Goal: Information Seeking & Learning: Learn about a topic

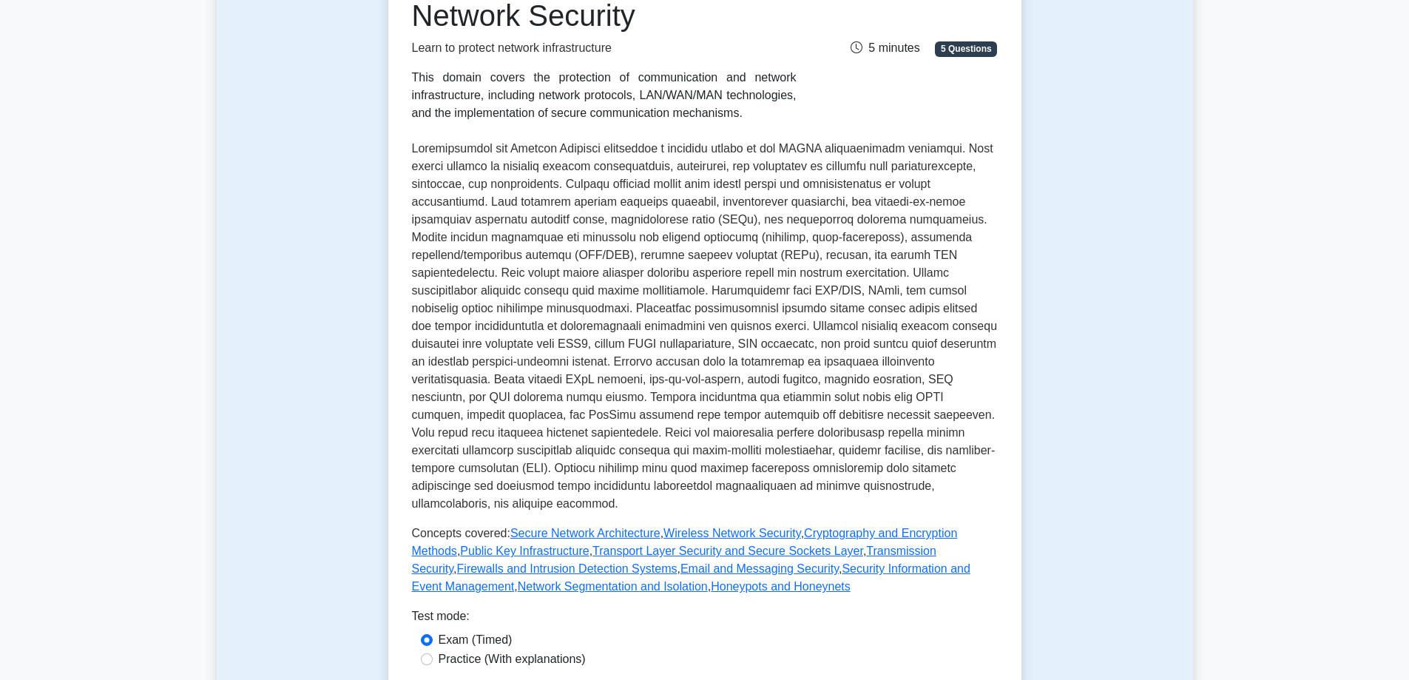
scroll to position [666, 0]
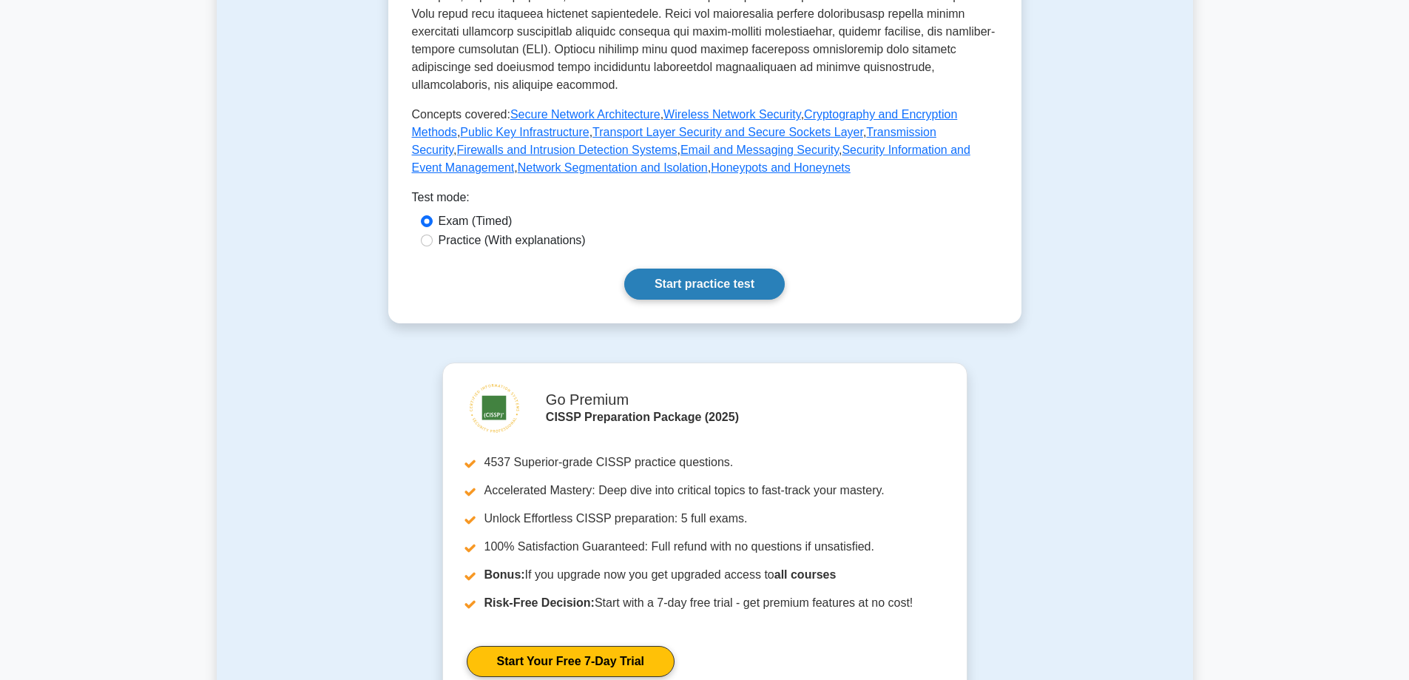
click at [731, 271] on link "Start practice test" at bounding box center [704, 283] width 160 height 31
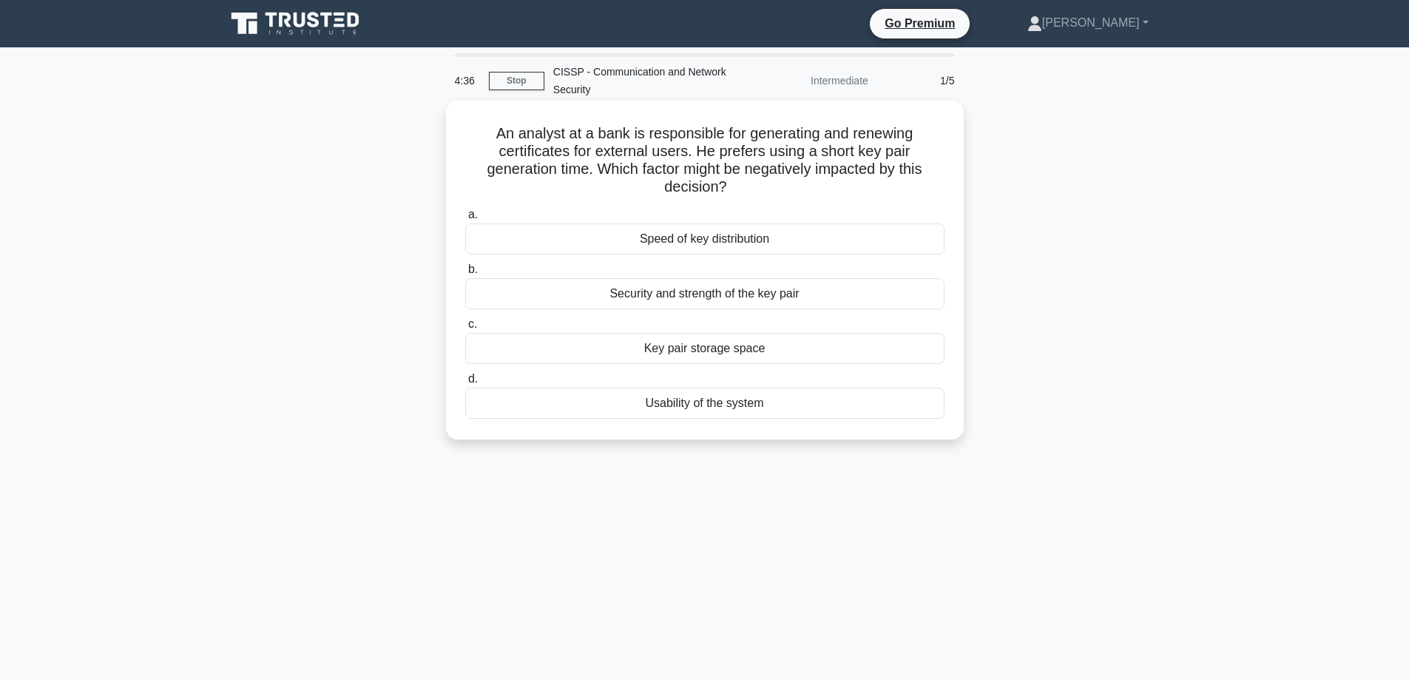
click at [776, 291] on div "Security and strength of the key pair" at bounding box center [704, 293] width 479 height 31
click at [465, 274] on input "b. Security and strength of the key pair" at bounding box center [465, 270] width 0 height 10
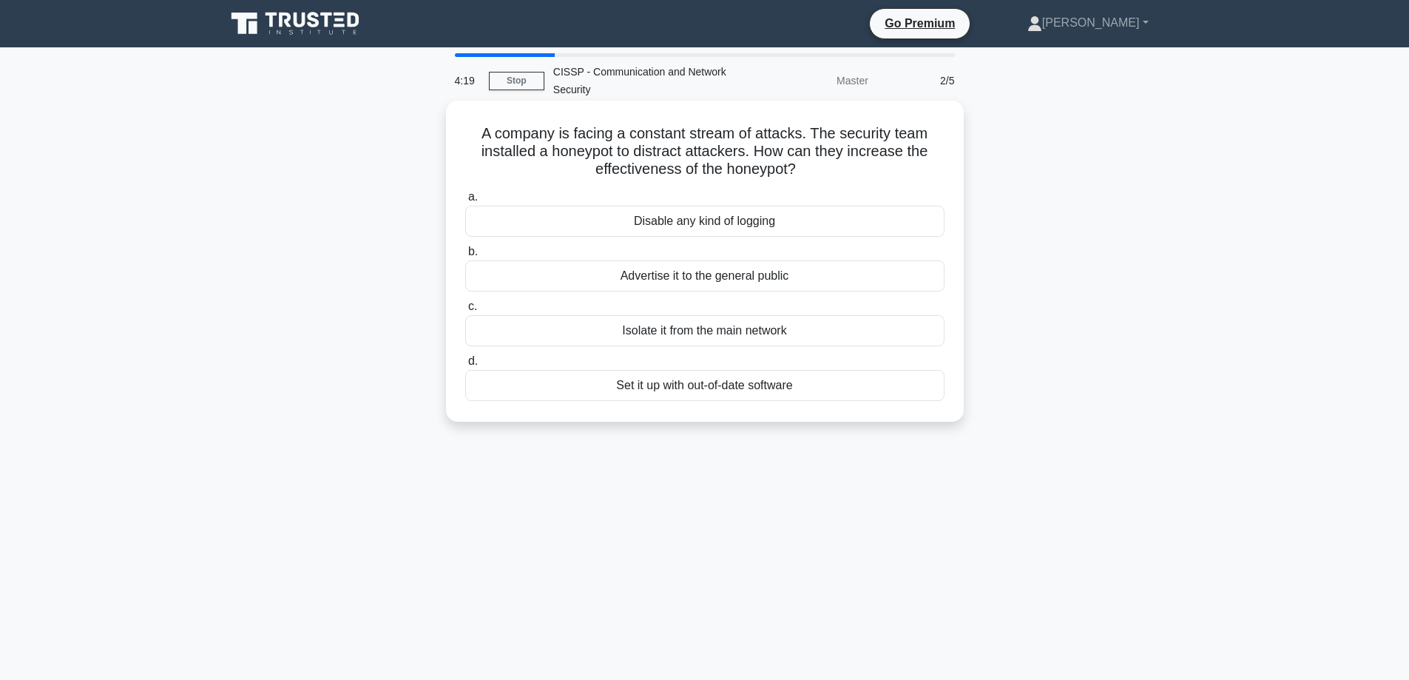
click at [663, 385] on div "Set it up with out-of-date software" at bounding box center [704, 385] width 479 height 31
click at [465, 366] on input "d. Set it up with out-of-date software" at bounding box center [465, 361] width 0 height 10
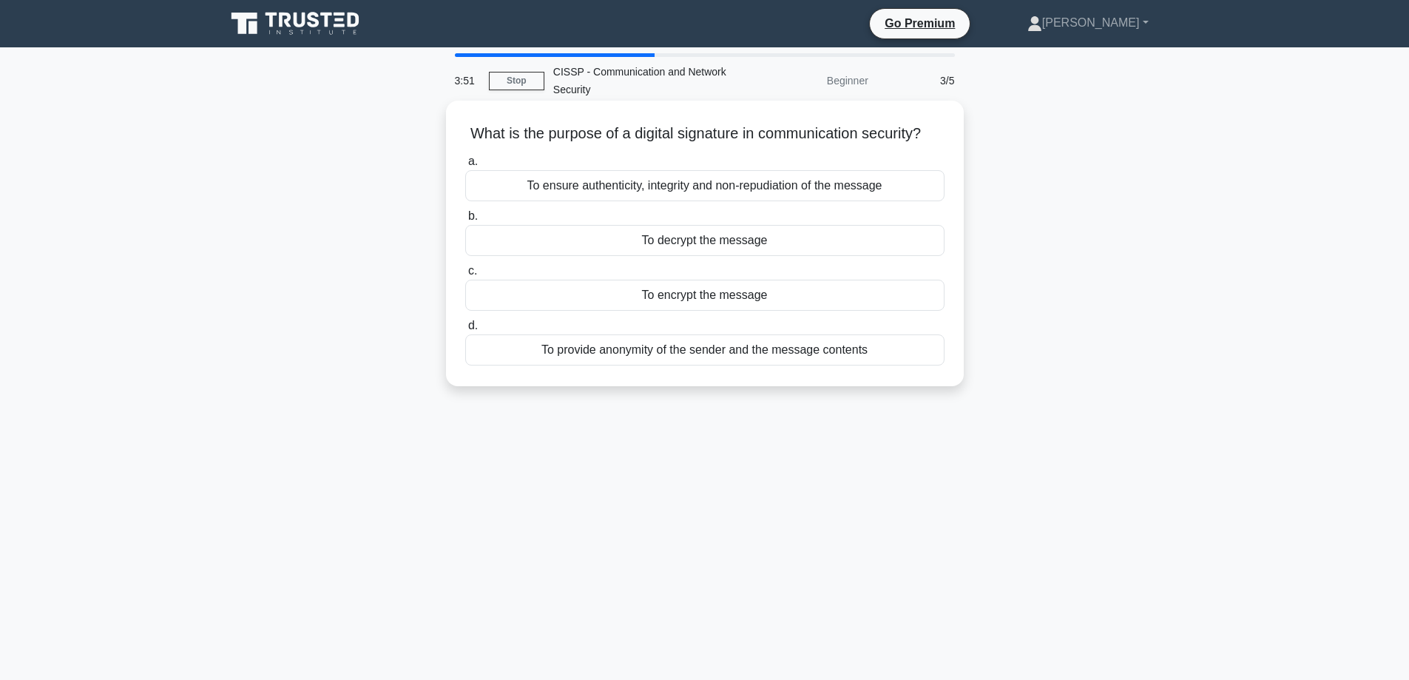
click at [708, 201] on div "To ensure authenticity, integrity and non-repudiation of the message" at bounding box center [704, 185] width 479 height 31
click at [465, 166] on input "a. To ensure authenticity, integrity and non-repudiation of the message" at bounding box center [465, 162] width 0 height 10
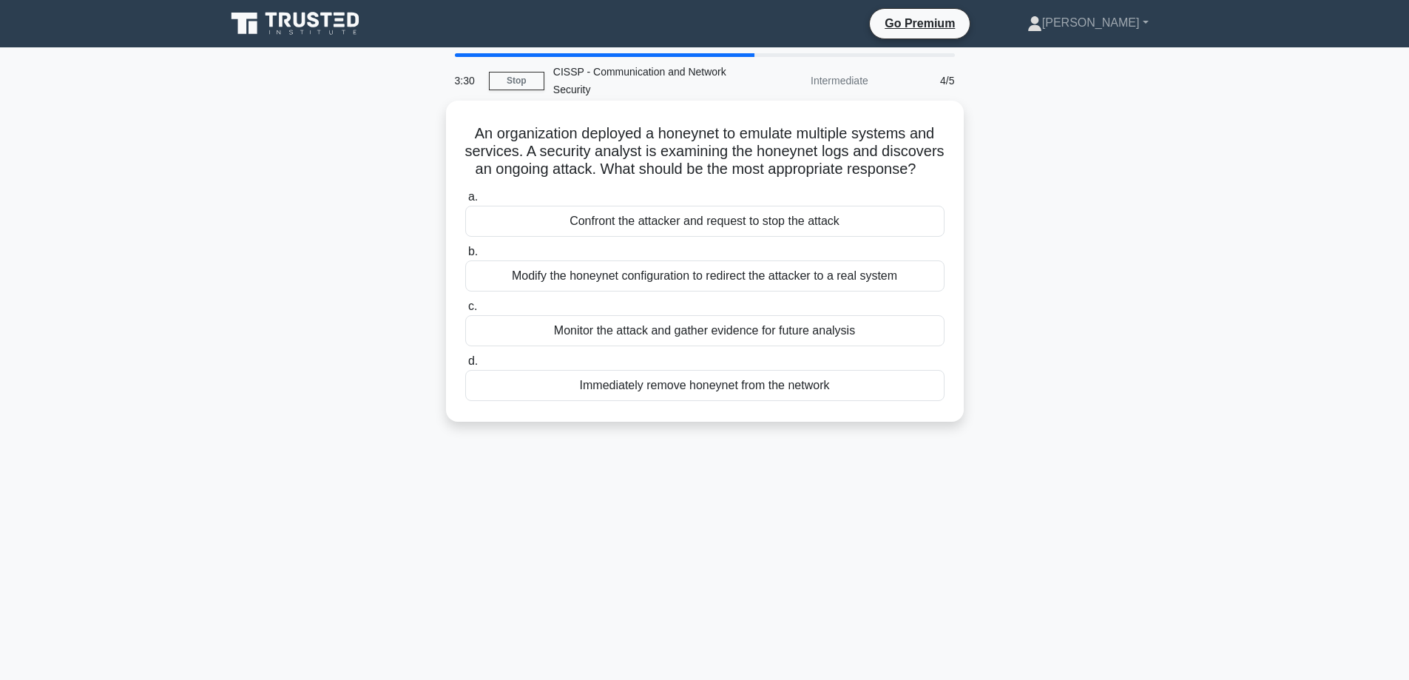
click at [861, 341] on div "Monitor the attack and gather evidence for future analysis" at bounding box center [704, 330] width 479 height 31
click at [465, 311] on input "c. Monitor the attack and gather evidence for future analysis" at bounding box center [465, 307] width 0 height 10
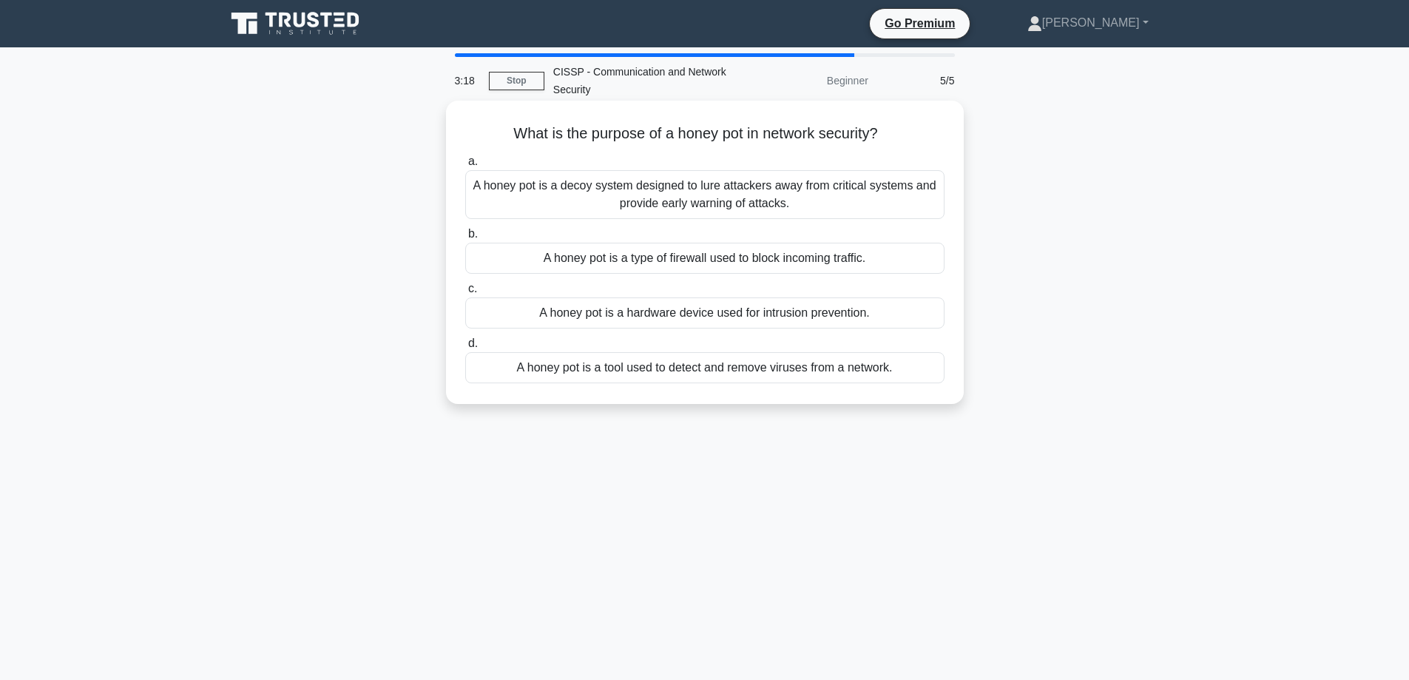
click at [901, 195] on div "A honey pot is a decoy system designed to lure attackers away from critical sys…" at bounding box center [704, 194] width 479 height 49
click at [465, 166] on input "a. A honey pot is a decoy system designed to lure attackers away from critical …" at bounding box center [465, 162] width 0 height 10
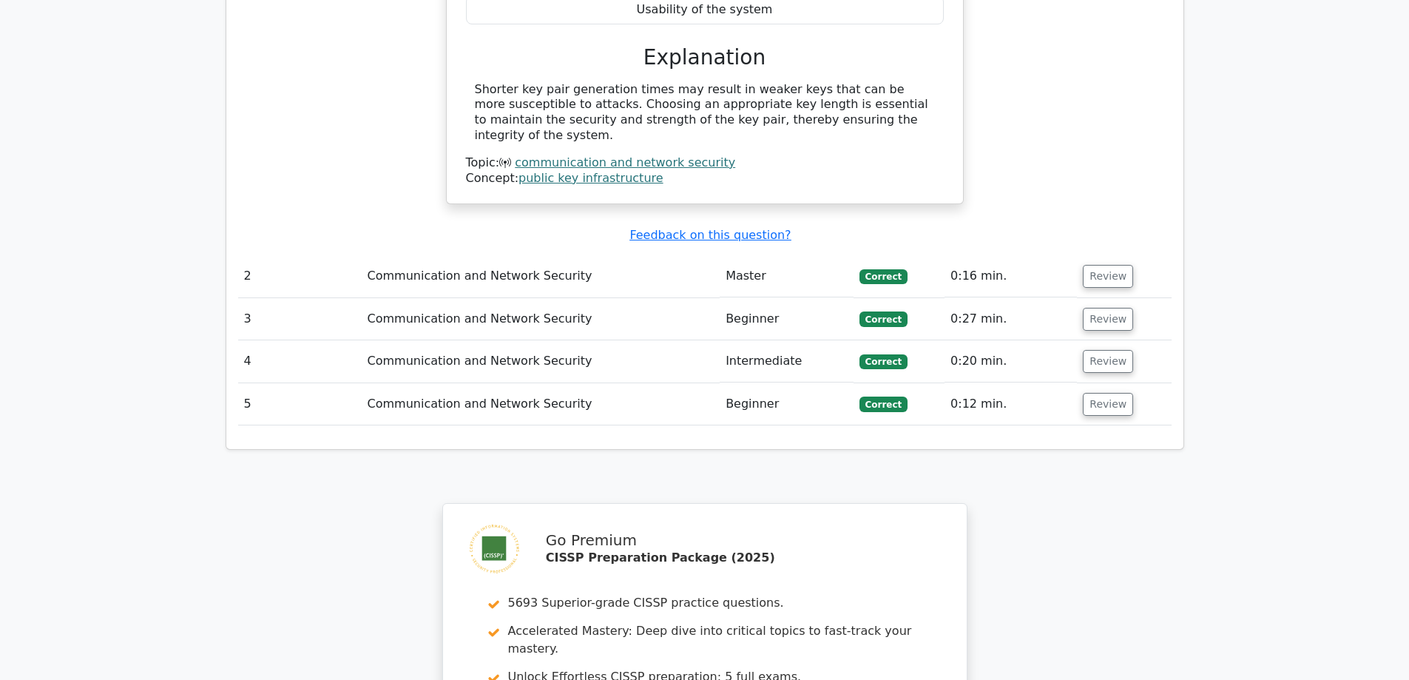
scroll to position [1479, 0]
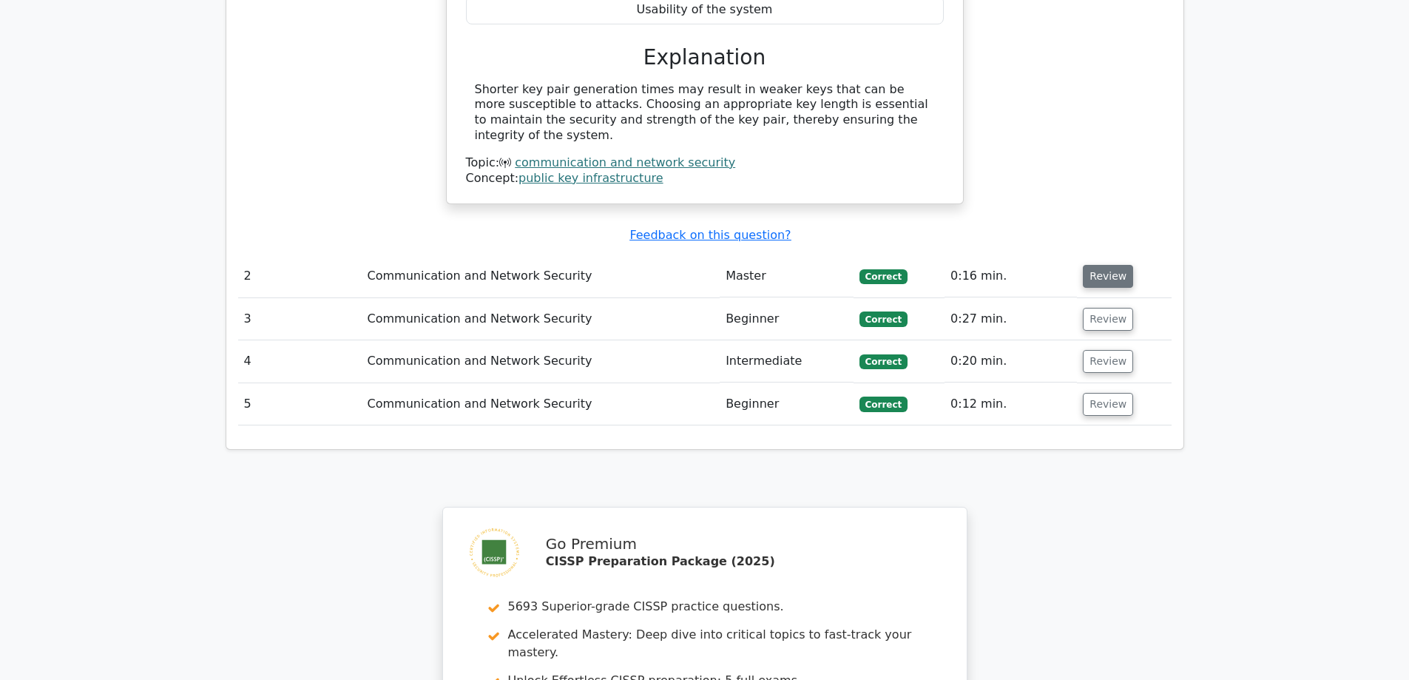
click at [1106, 265] on button "Review" at bounding box center [1108, 276] width 50 height 23
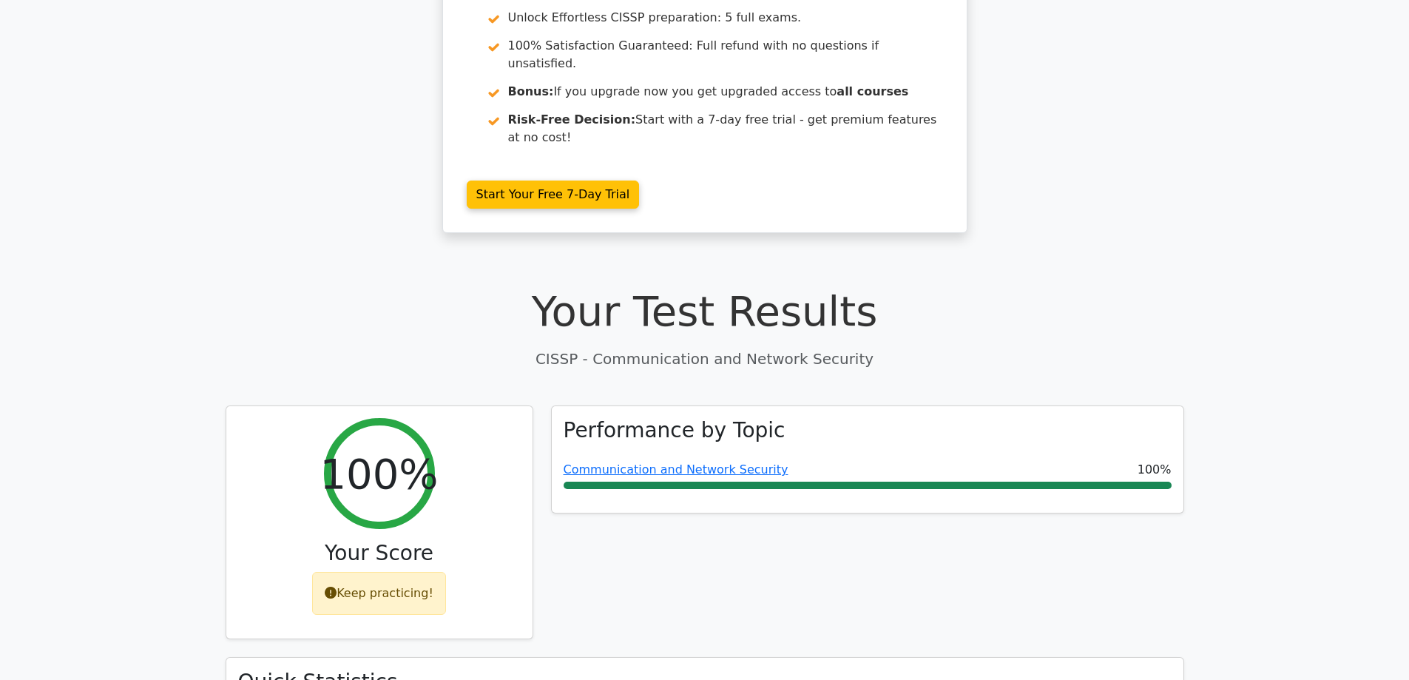
scroll to position [0, 0]
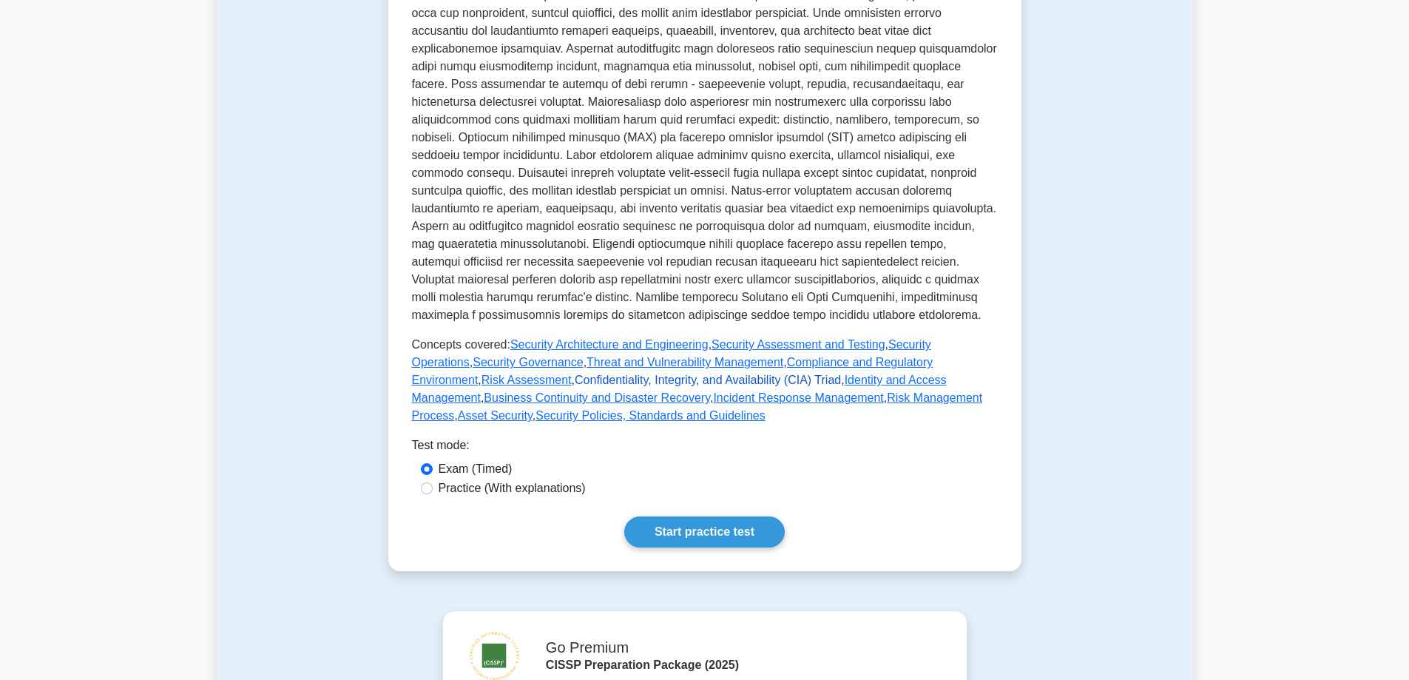
scroll to position [444, 0]
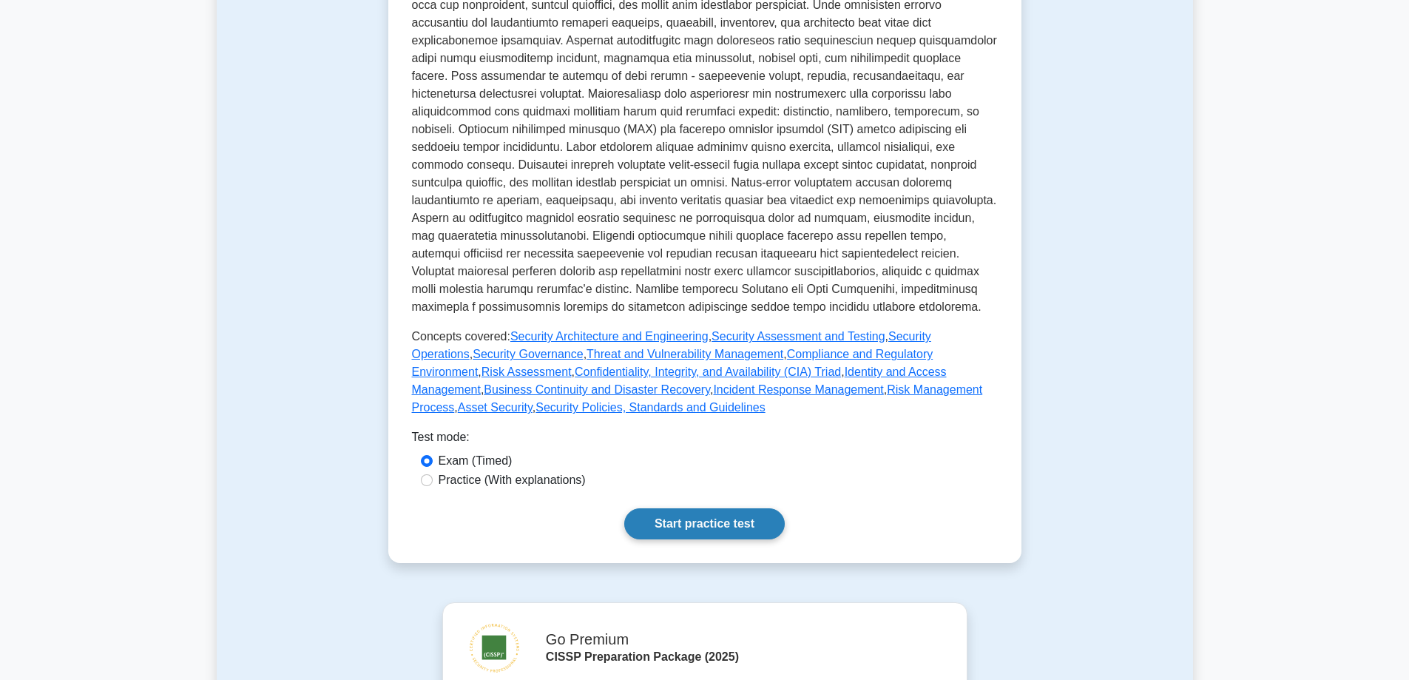
click at [705, 508] on link "Start practice test" at bounding box center [704, 523] width 160 height 31
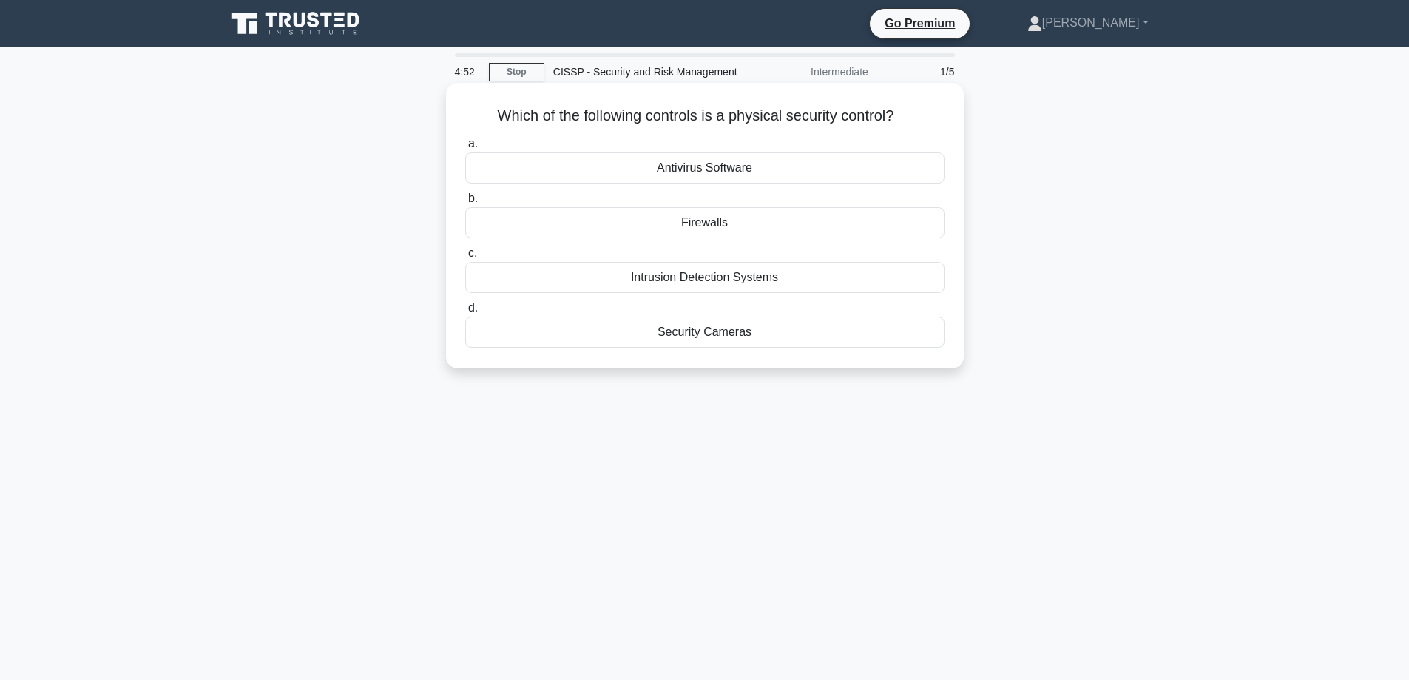
click at [740, 338] on div "Security Cameras" at bounding box center [704, 332] width 479 height 31
click at [465, 313] on input "d. Security Cameras" at bounding box center [465, 308] width 0 height 10
click at [709, 229] on div "Background checks" at bounding box center [704, 222] width 479 height 31
click at [465, 203] on input "b. Background checks" at bounding box center [465, 199] width 0 height 10
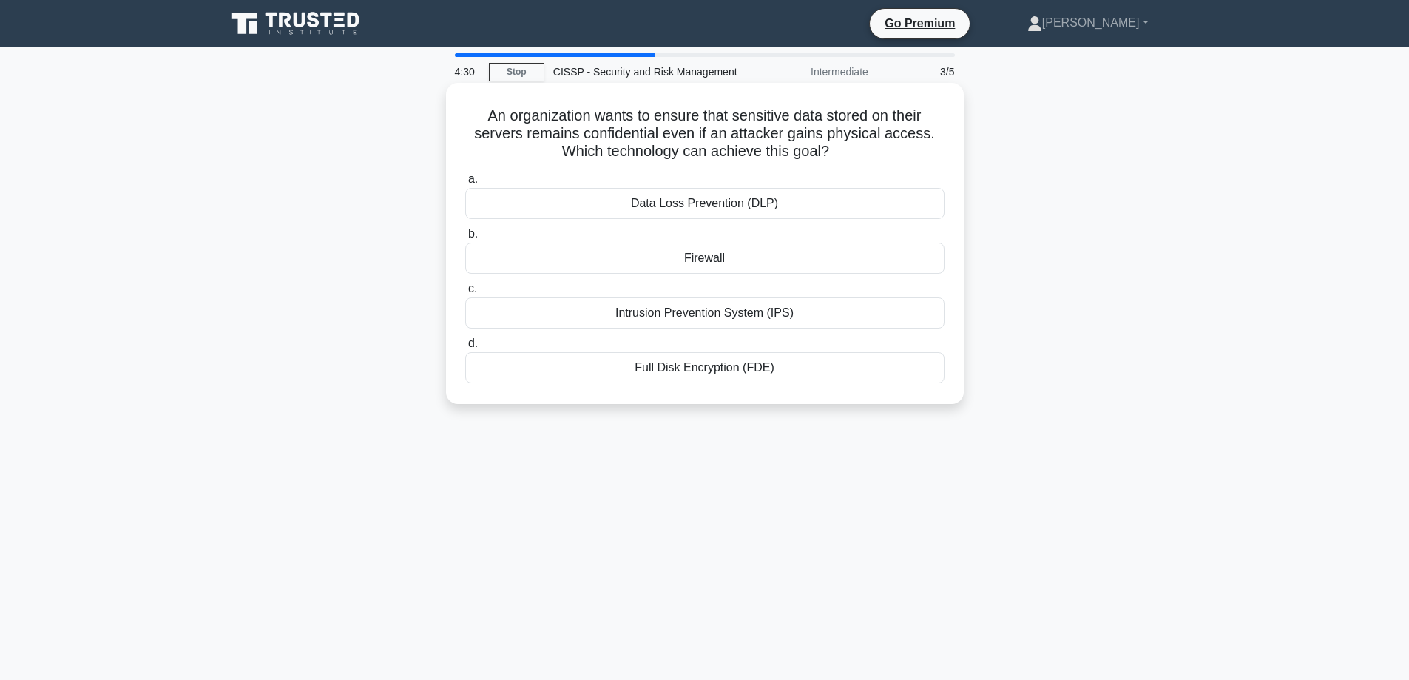
click at [770, 372] on div "Full Disk Encryption (FDE)" at bounding box center [704, 367] width 479 height 31
click at [465, 348] on input "d. Full Disk Encryption (FDE)" at bounding box center [465, 344] width 0 height 10
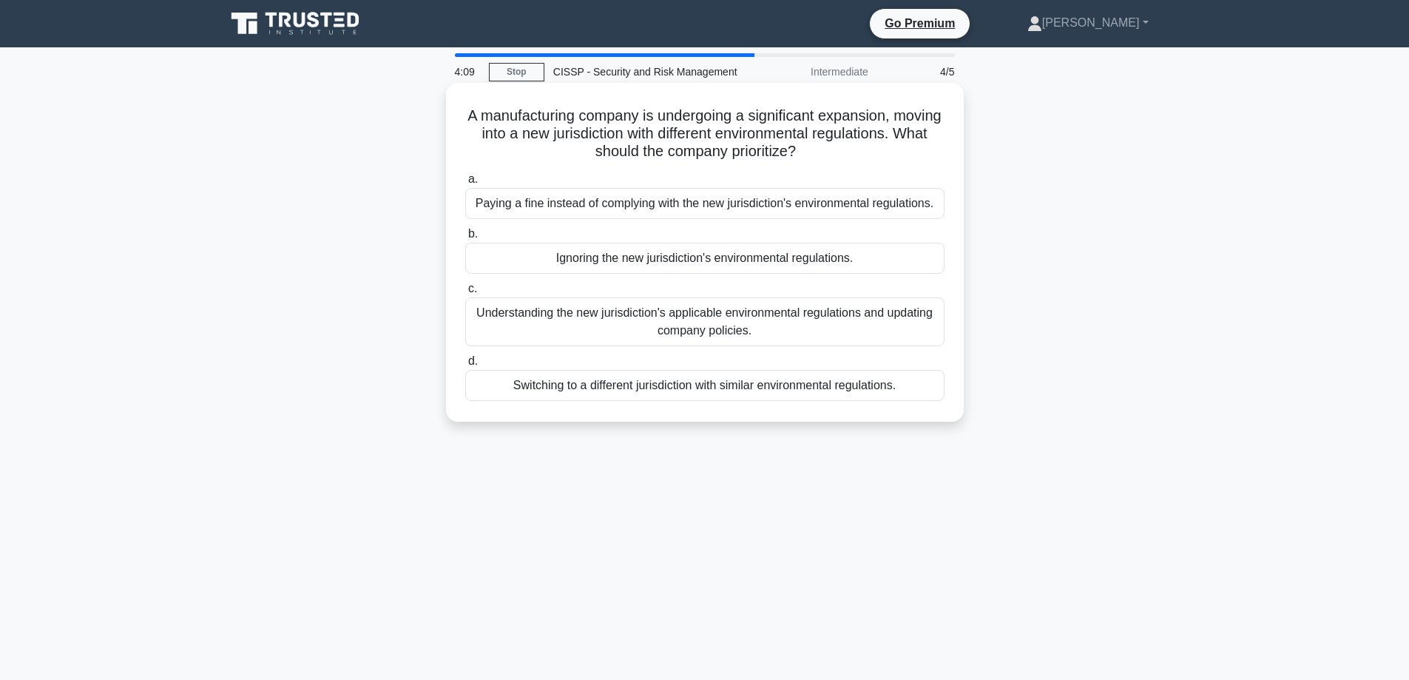
click at [749, 322] on div "Understanding the new jurisdiction's applicable environmental regulations and u…" at bounding box center [704, 321] width 479 height 49
click at [465, 294] on input "c. Understanding the new jurisdiction's applicable environmental regulations an…" at bounding box center [465, 289] width 0 height 10
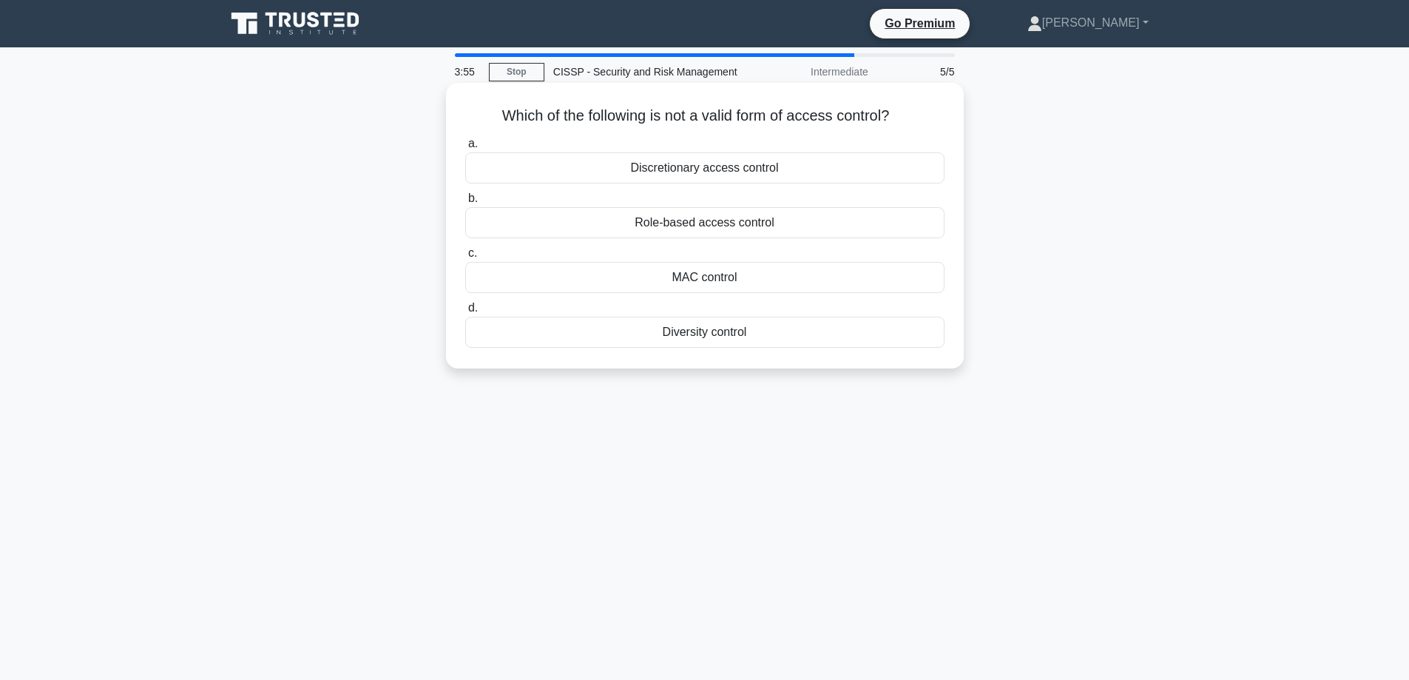
click at [666, 337] on div "Diversity control" at bounding box center [704, 332] width 479 height 31
click at [465, 313] on input "d. Diversity control" at bounding box center [465, 308] width 0 height 10
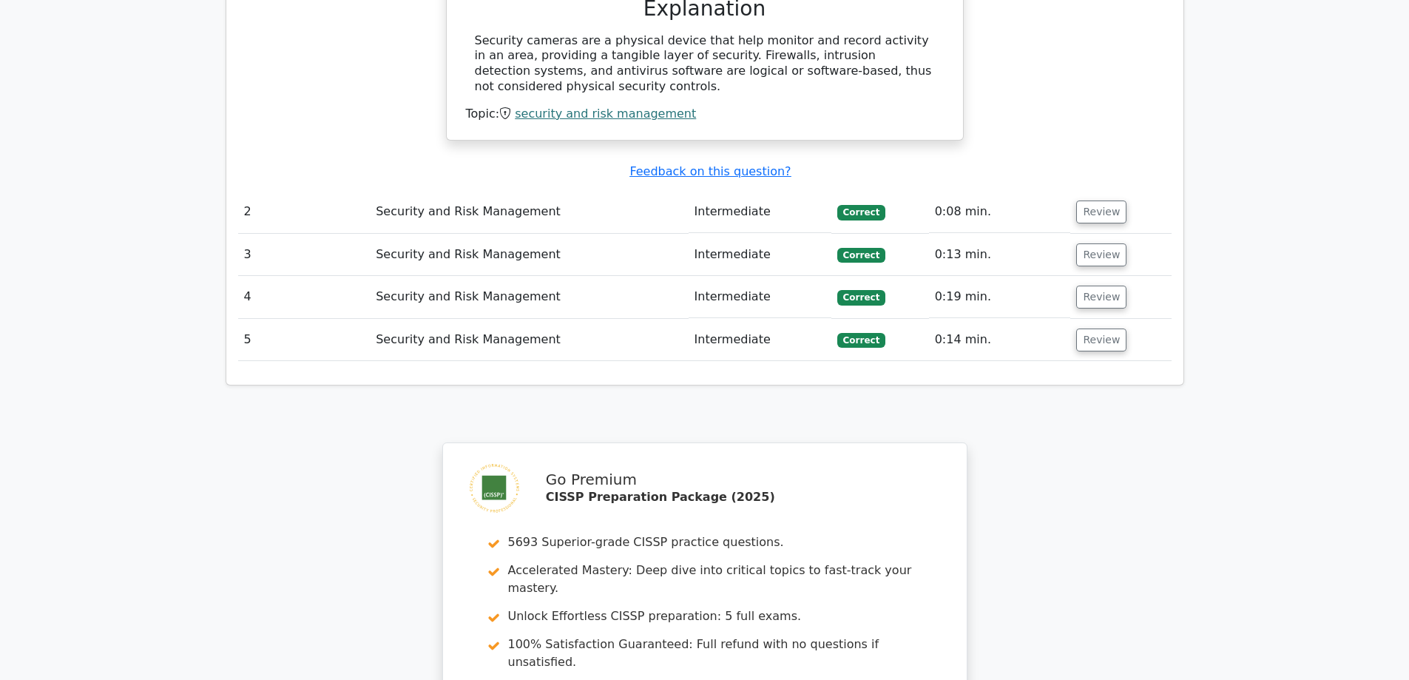
scroll to position [1775, 0]
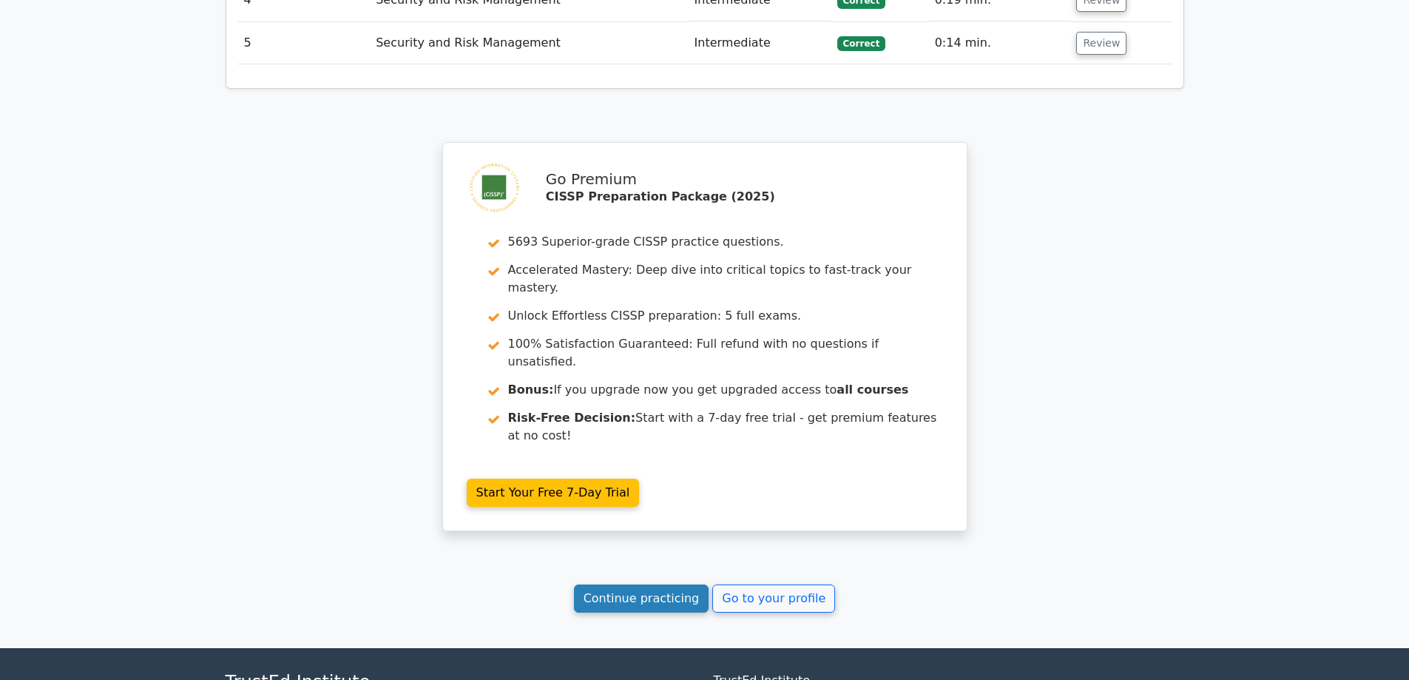
click at [686, 584] on link "Continue practicing" at bounding box center [641, 598] width 135 height 28
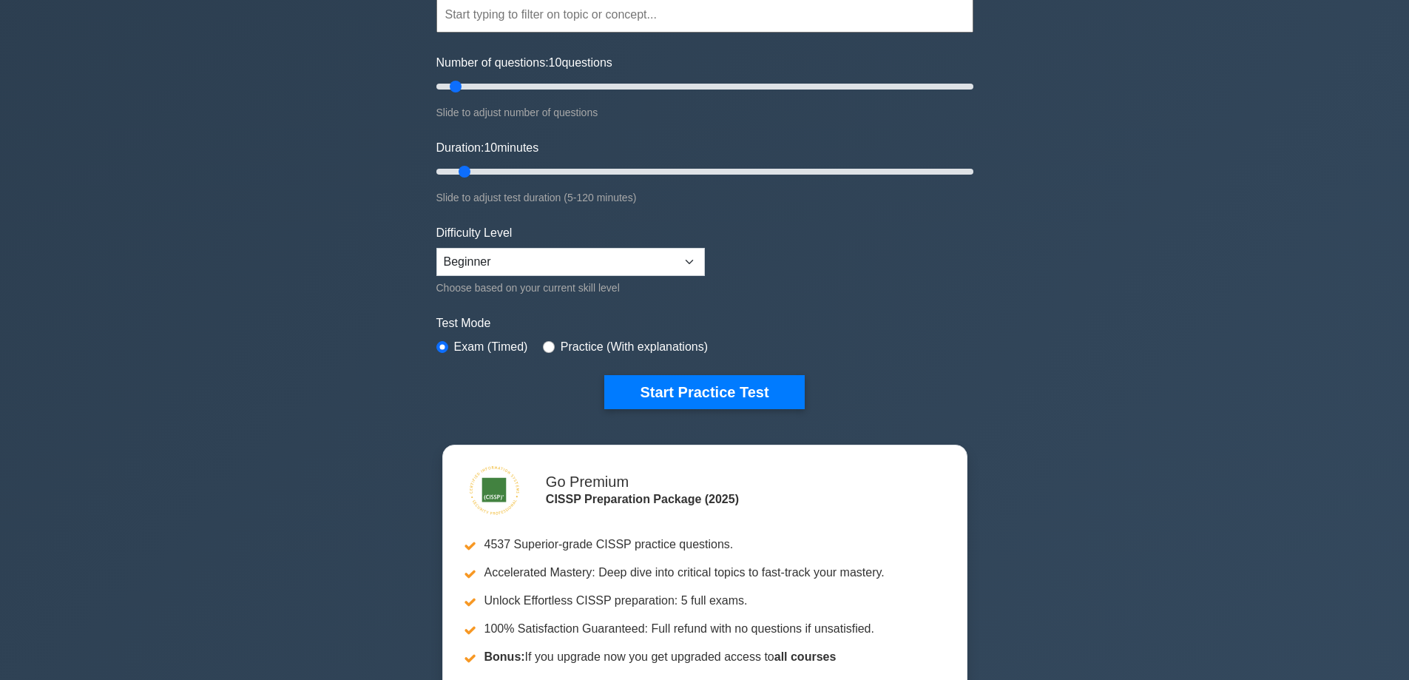
scroll to position [148, 0]
click at [714, 382] on button "Start Practice Test" at bounding box center [704, 393] width 200 height 34
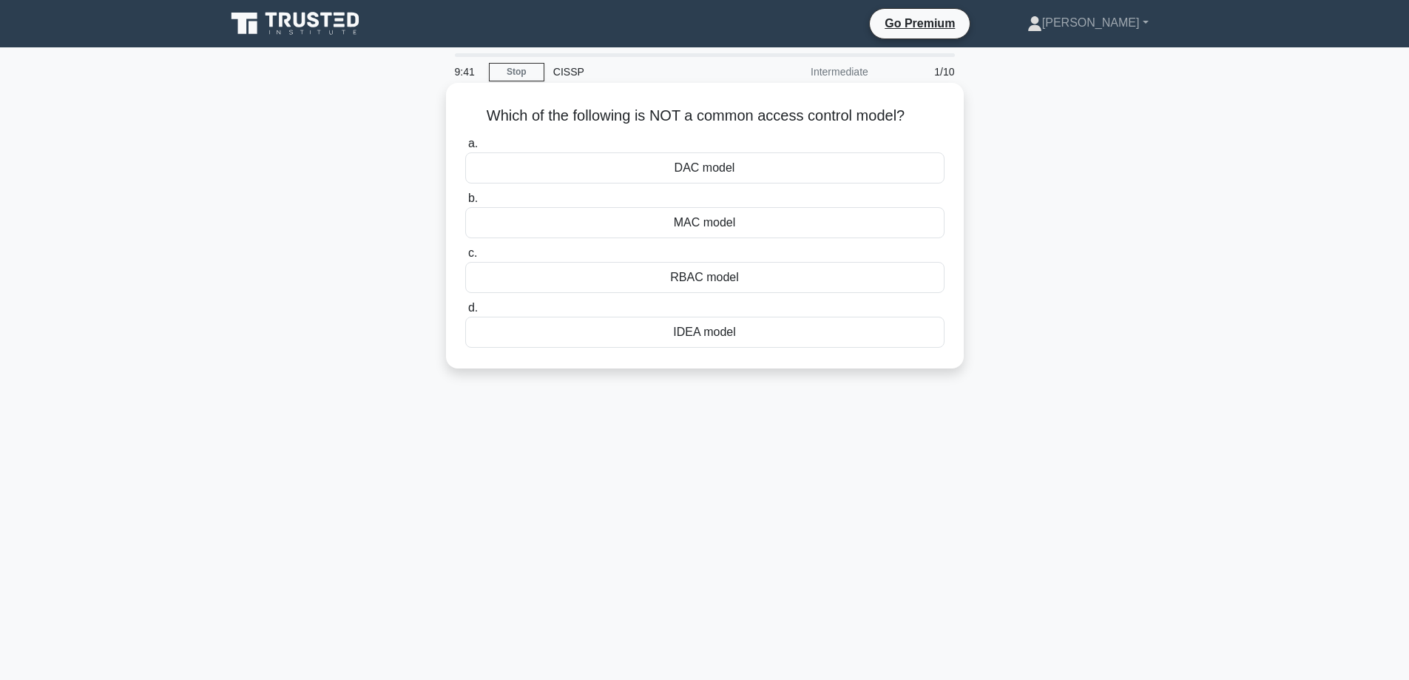
click at [658, 337] on div "IDEA model" at bounding box center [704, 332] width 479 height 31
click at [465, 313] on input "d. IDEA model" at bounding box center [465, 308] width 0 height 10
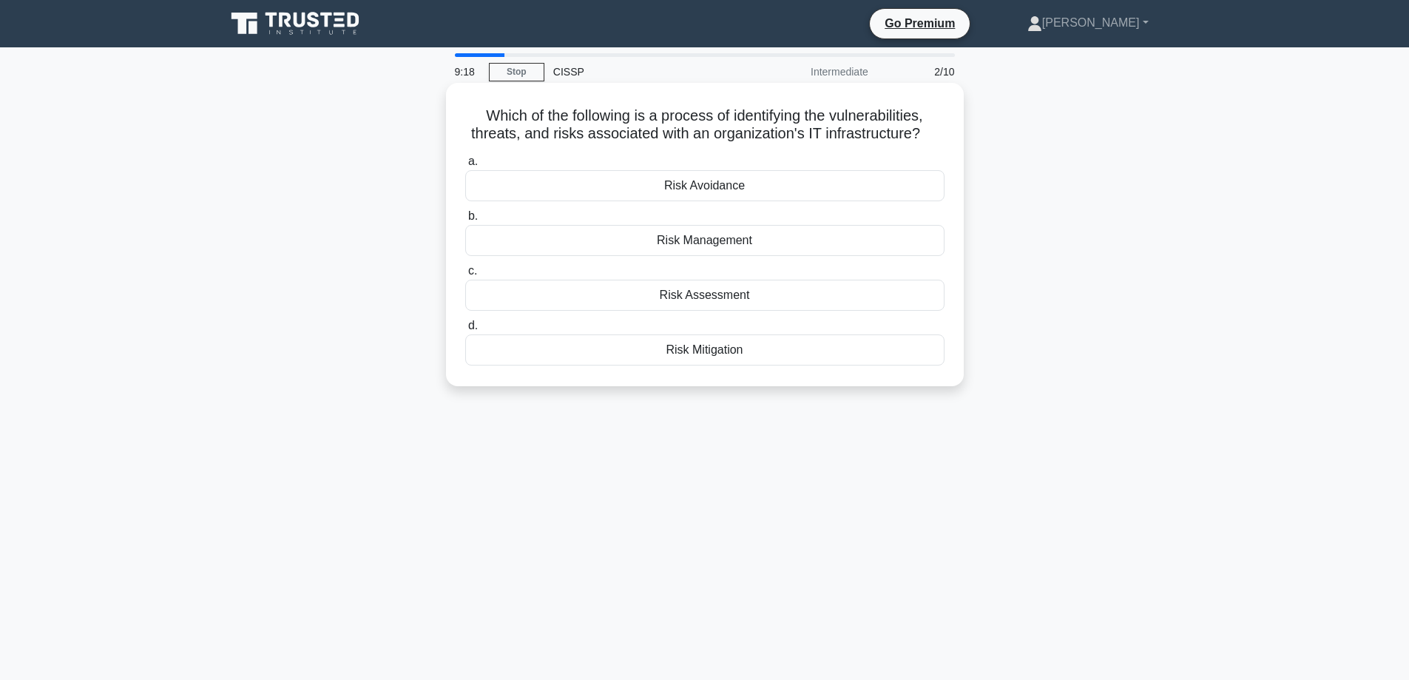
click at [748, 243] on div "Risk Management" at bounding box center [704, 240] width 479 height 31
click at [465, 221] on input "b. Risk Management" at bounding box center [465, 217] width 0 height 10
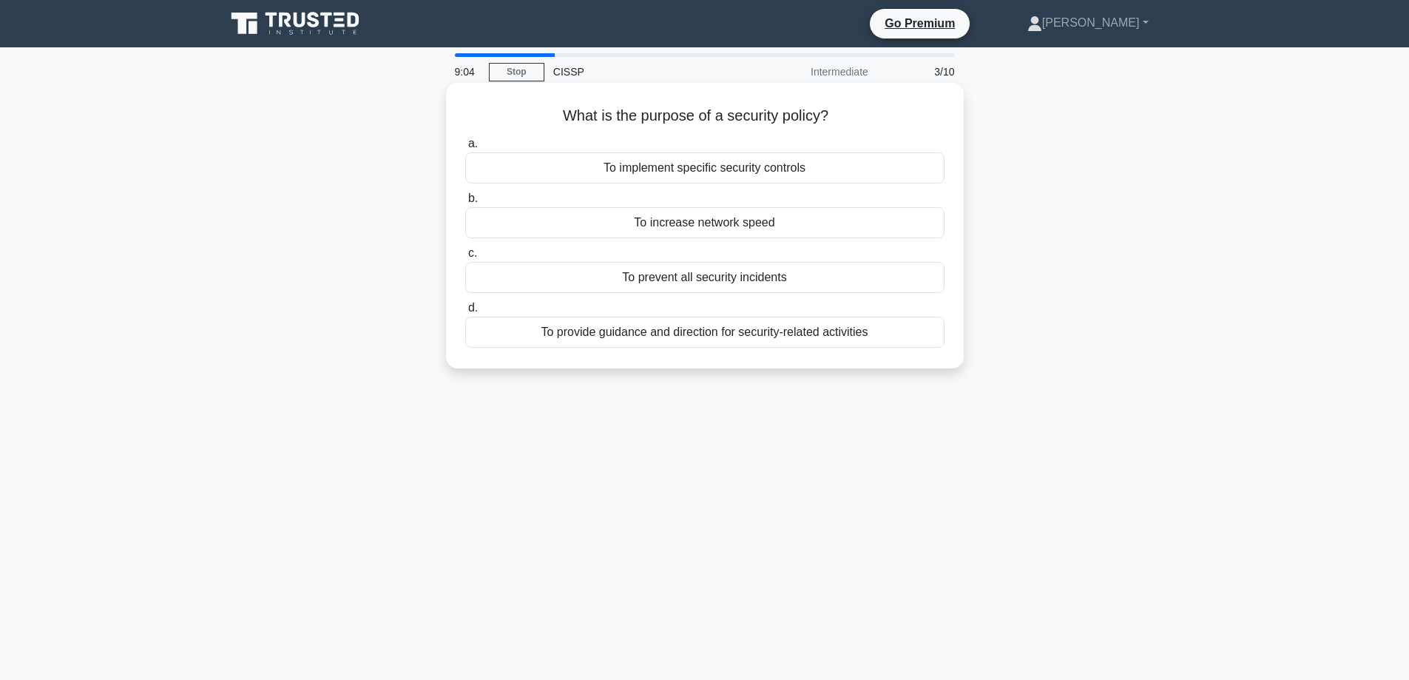
click at [706, 172] on div "To implement specific security controls" at bounding box center [704, 167] width 479 height 31
click at [465, 149] on input "a. To implement specific security controls" at bounding box center [465, 144] width 0 height 10
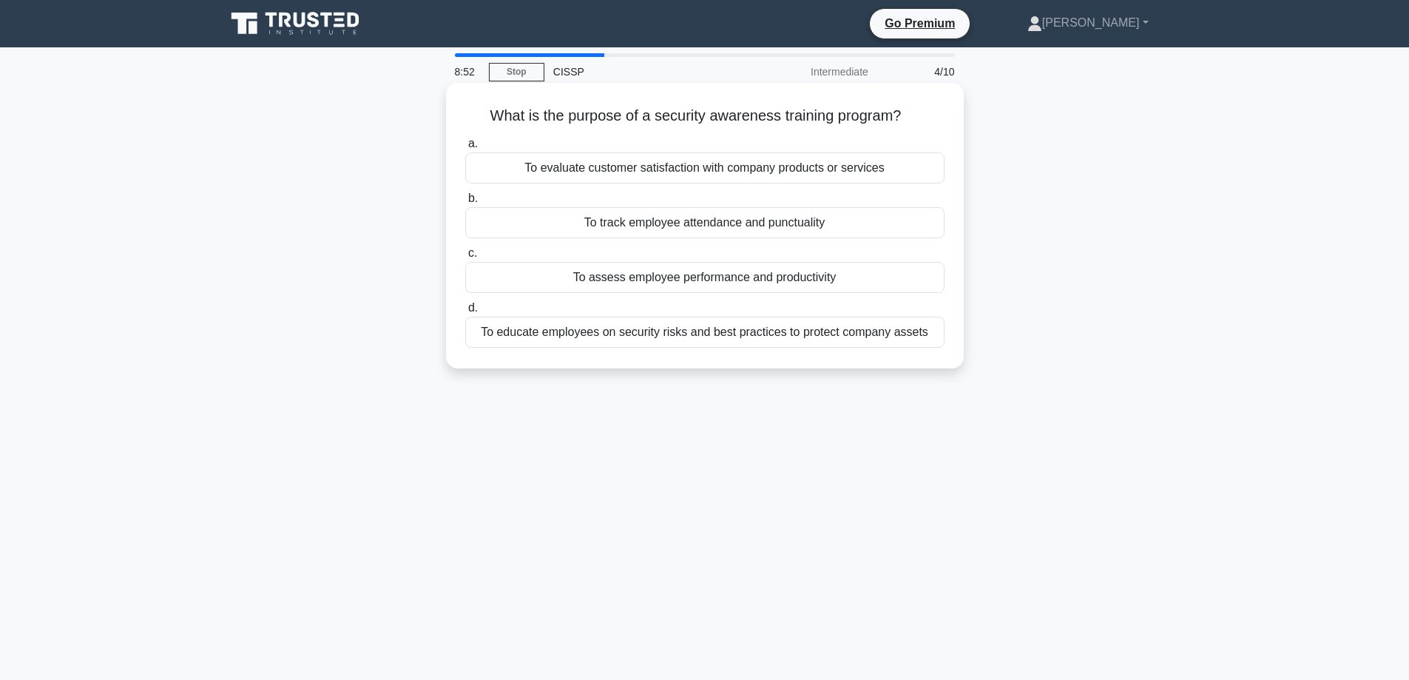
click at [692, 344] on div "To educate employees on security risks and best practices to protect company as…" at bounding box center [704, 332] width 479 height 31
click at [465, 313] on input "d. To educate employees on security risks and best practices to protect company…" at bounding box center [465, 308] width 0 height 10
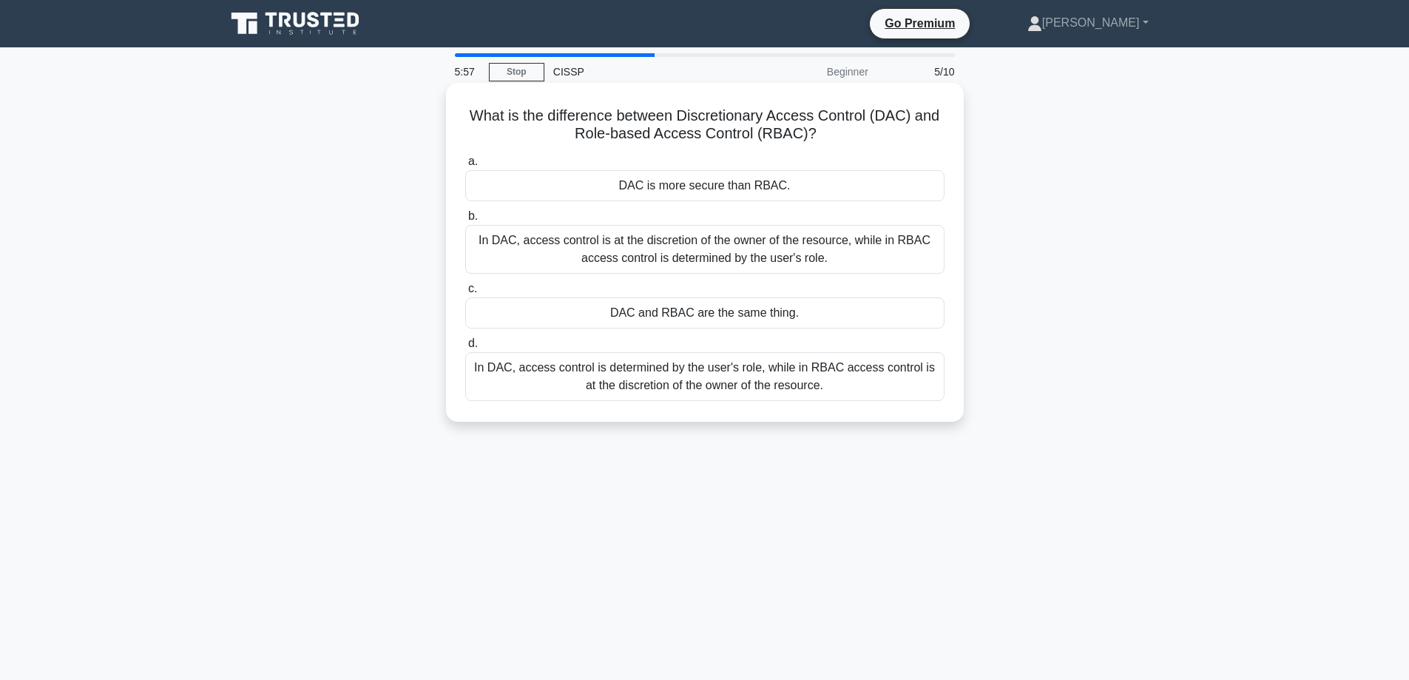
click at [714, 248] on div "In DAC, access control is at the discretion of the owner of the resource, while…" at bounding box center [704, 249] width 479 height 49
click at [465, 221] on input "b. In DAC, access control is at the discretion of the owner of the resource, wh…" at bounding box center [465, 217] width 0 height 10
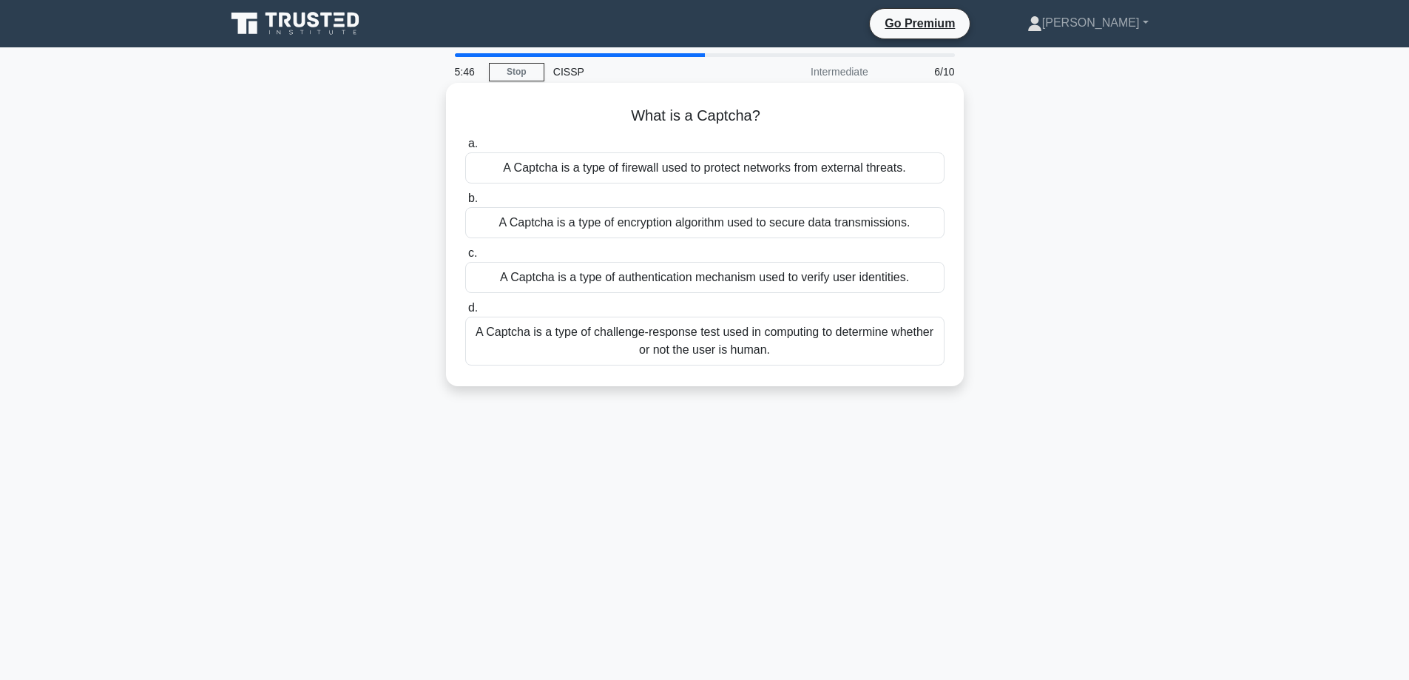
click at [802, 341] on div "A Captcha is a type of challenge-response test used in computing to determine w…" at bounding box center [704, 341] width 479 height 49
click at [465, 313] on input "d. A Captcha is a type of challenge-response test used in computing to determin…" at bounding box center [465, 308] width 0 height 10
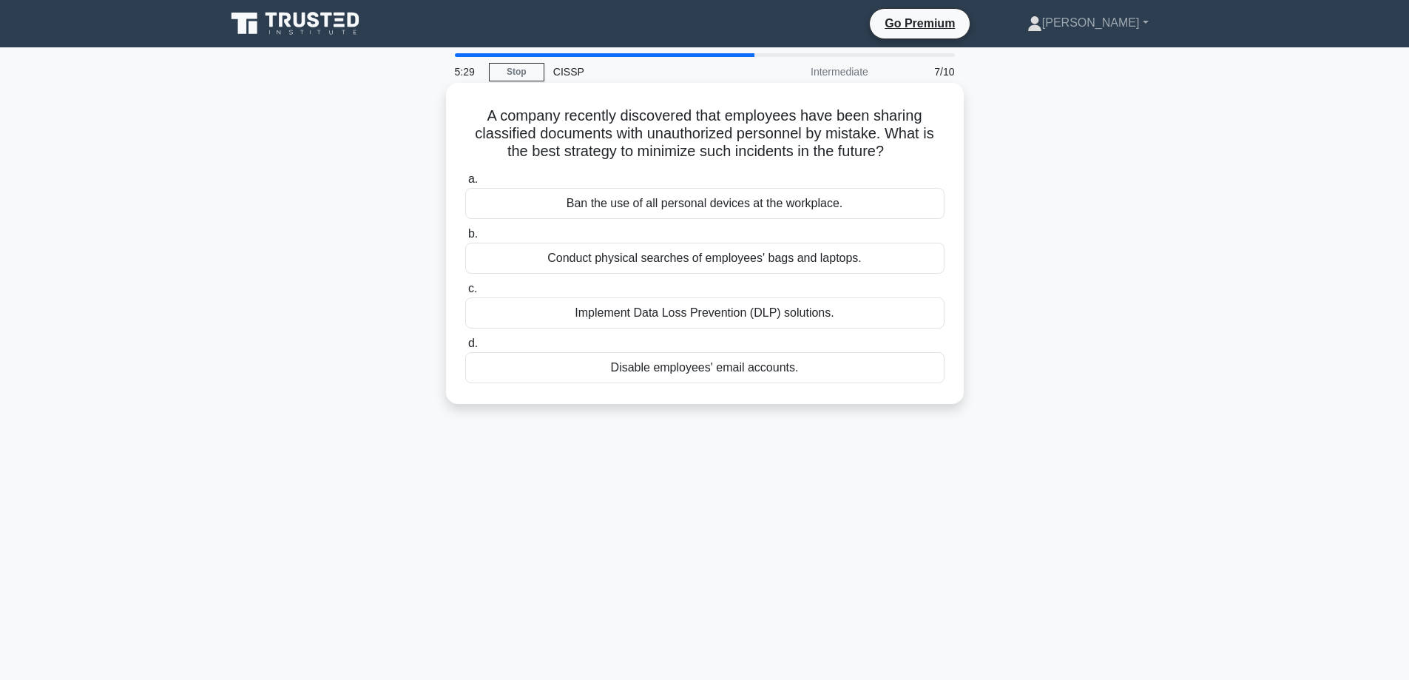
click at [726, 315] on div "Implement Data Loss Prevention (DLP) solutions." at bounding box center [704, 312] width 479 height 31
click at [465, 294] on input "c. Implement Data Loss Prevention (DLP) solutions." at bounding box center [465, 289] width 0 height 10
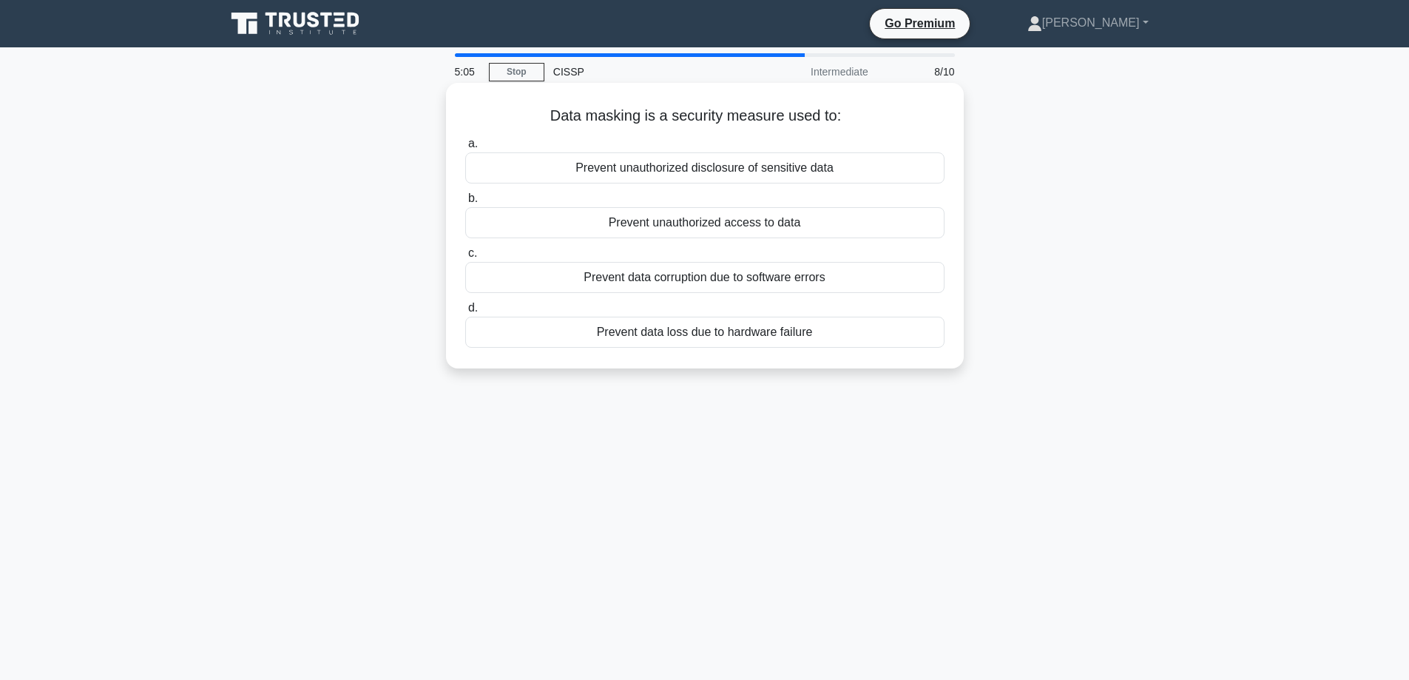
click at [794, 169] on div "Prevent unauthorized disclosure of sensitive data" at bounding box center [704, 167] width 479 height 31
click at [465, 149] on input "a. Prevent unauthorized disclosure of sensitive data" at bounding box center [465, 144] width 0 height 10
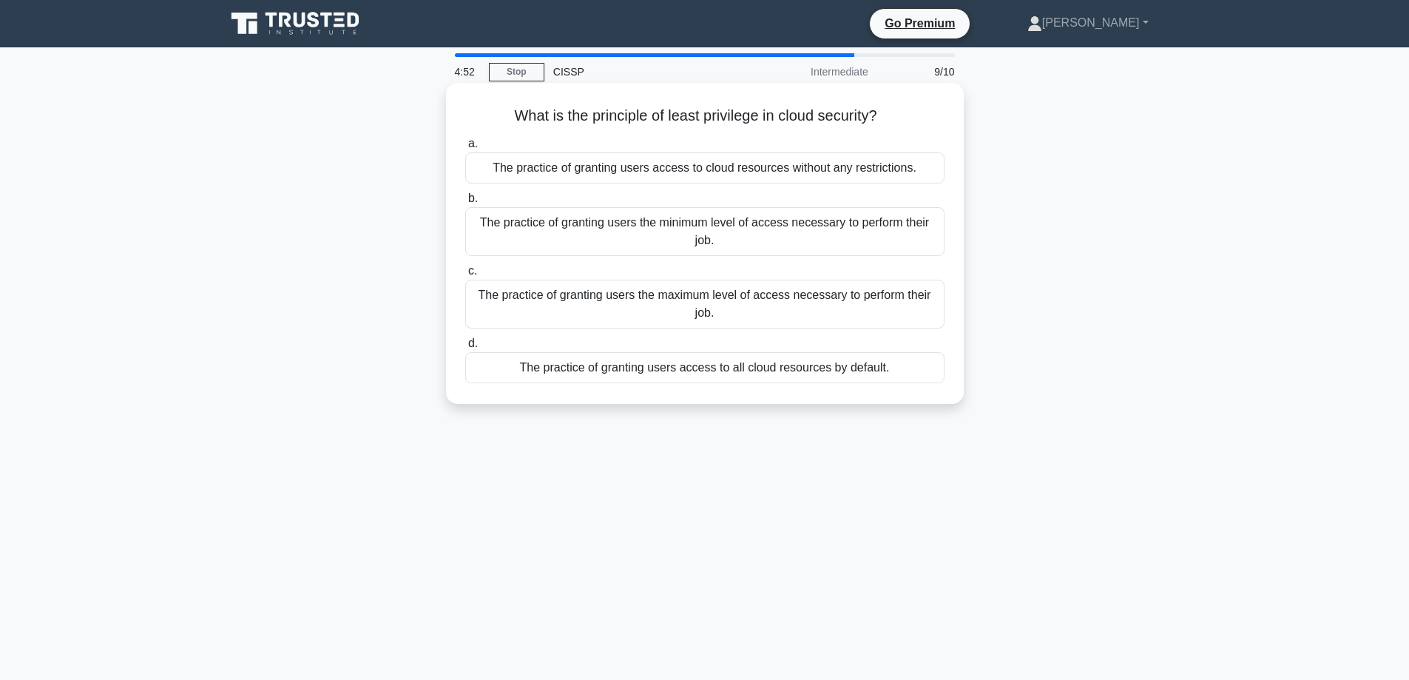
click at [825, 236] on div "The practice of granting users the minimum level of access necessary to perform…" at bounding box center [704, 231] width 479 height 49
click at [465, 203] on input "b. The practice of granting users the minimum level of access necessary to perf…" at bounding box center [465, 199] width 0 height 10
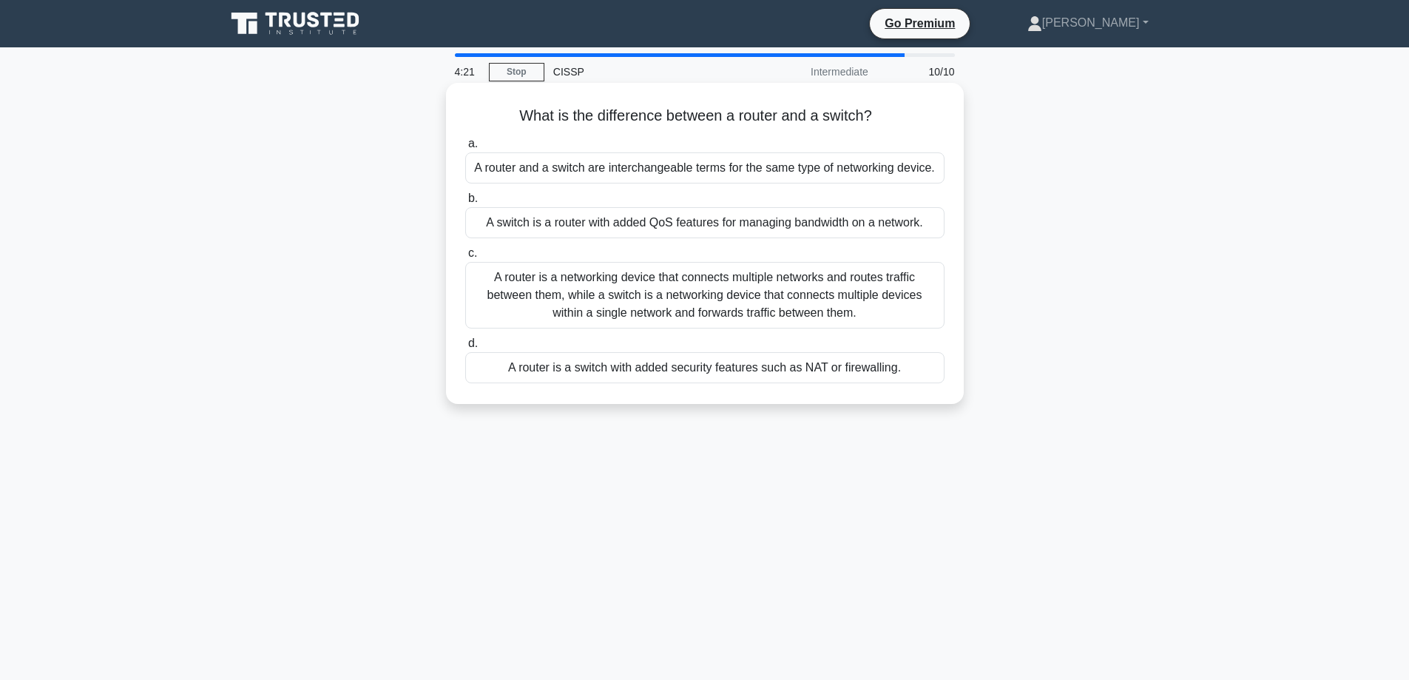
click at [781, 297] on div "A router is a networking device that connects multiple networks and routes traf…" at bounding box center [704, 295] width 479 height 67
click at [465, 258] on input "c. A router is a networking device that connects multiple networks and routes t…" at bounding box center [465, 254] width 0 height 10
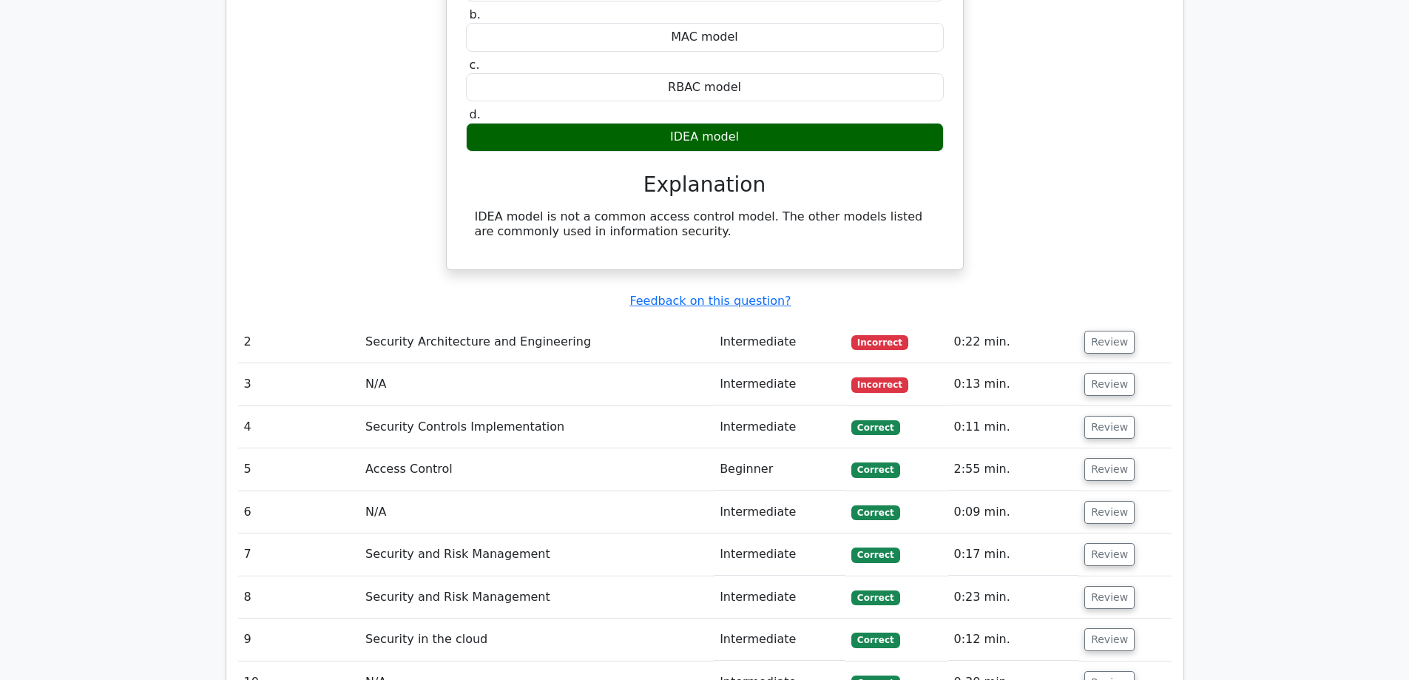
scroll to position [1331, 0]
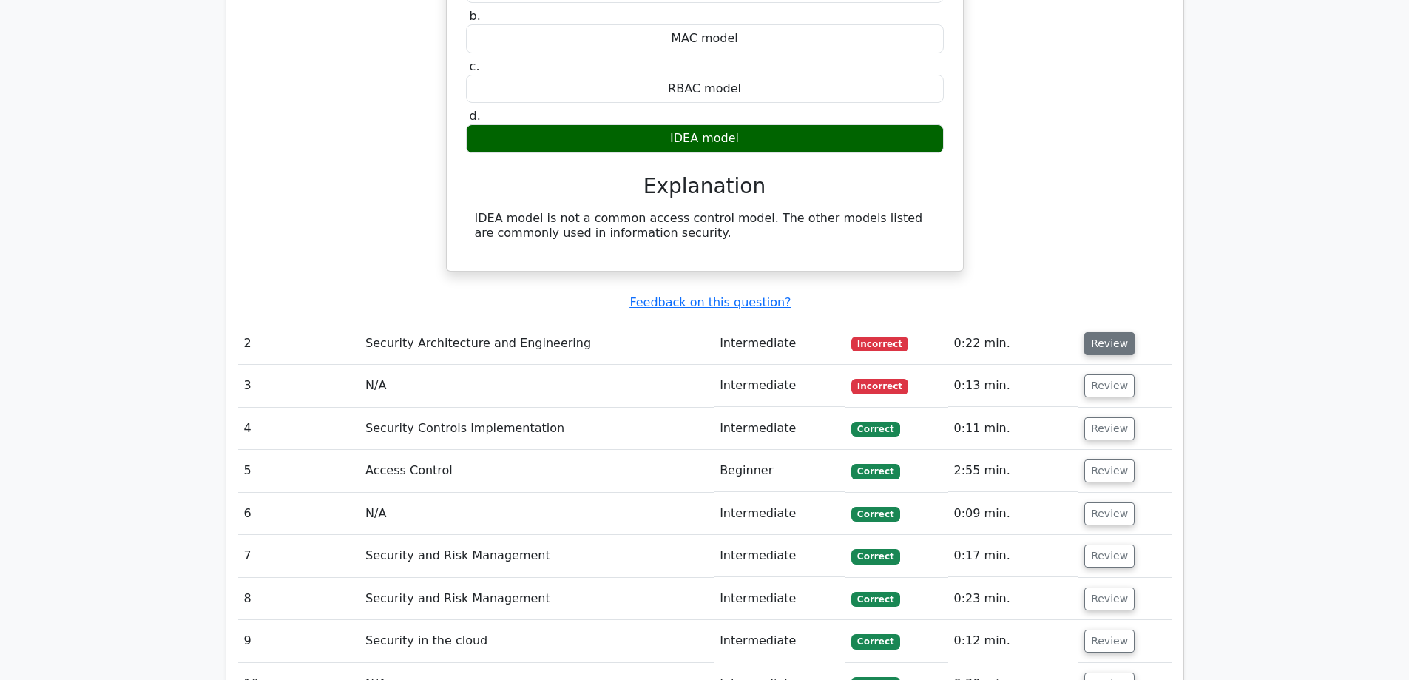
click at [1120, 332] on button "Review" at bounding box center [1109, 343] width 50 height 23
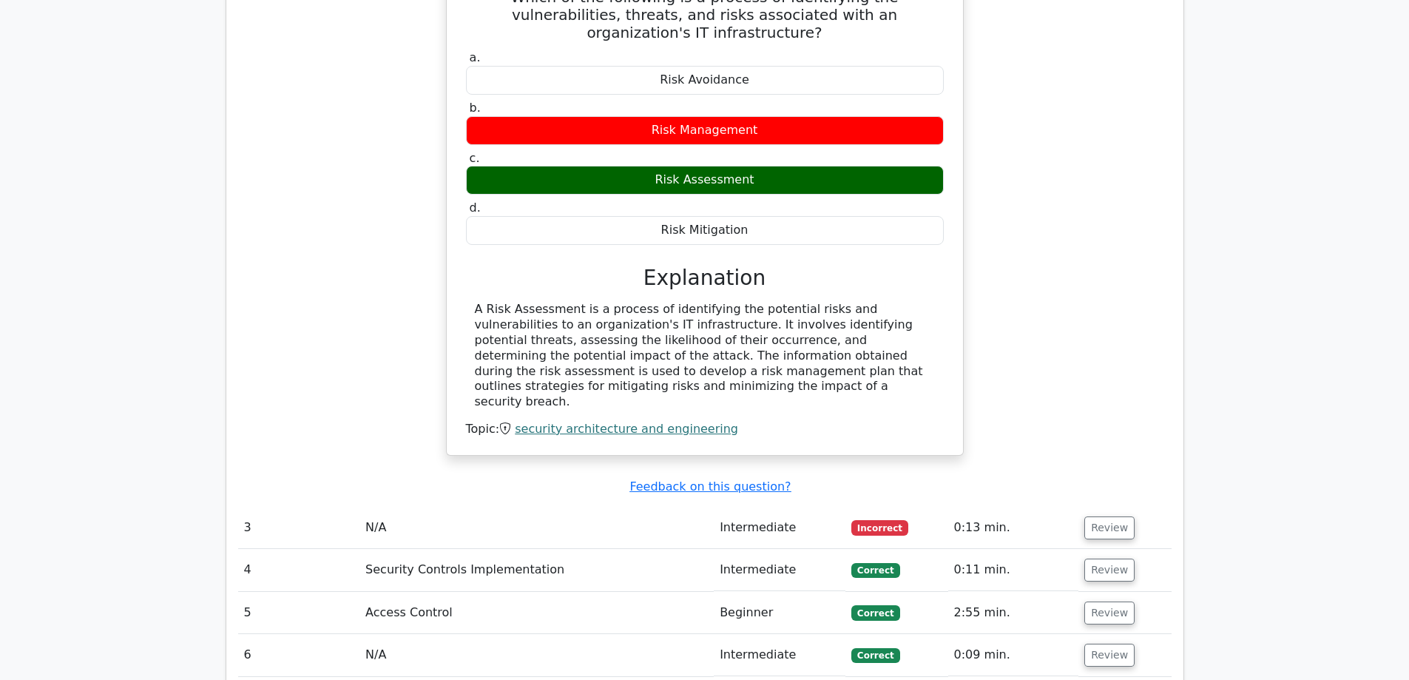
scroll to position [1775, 0]
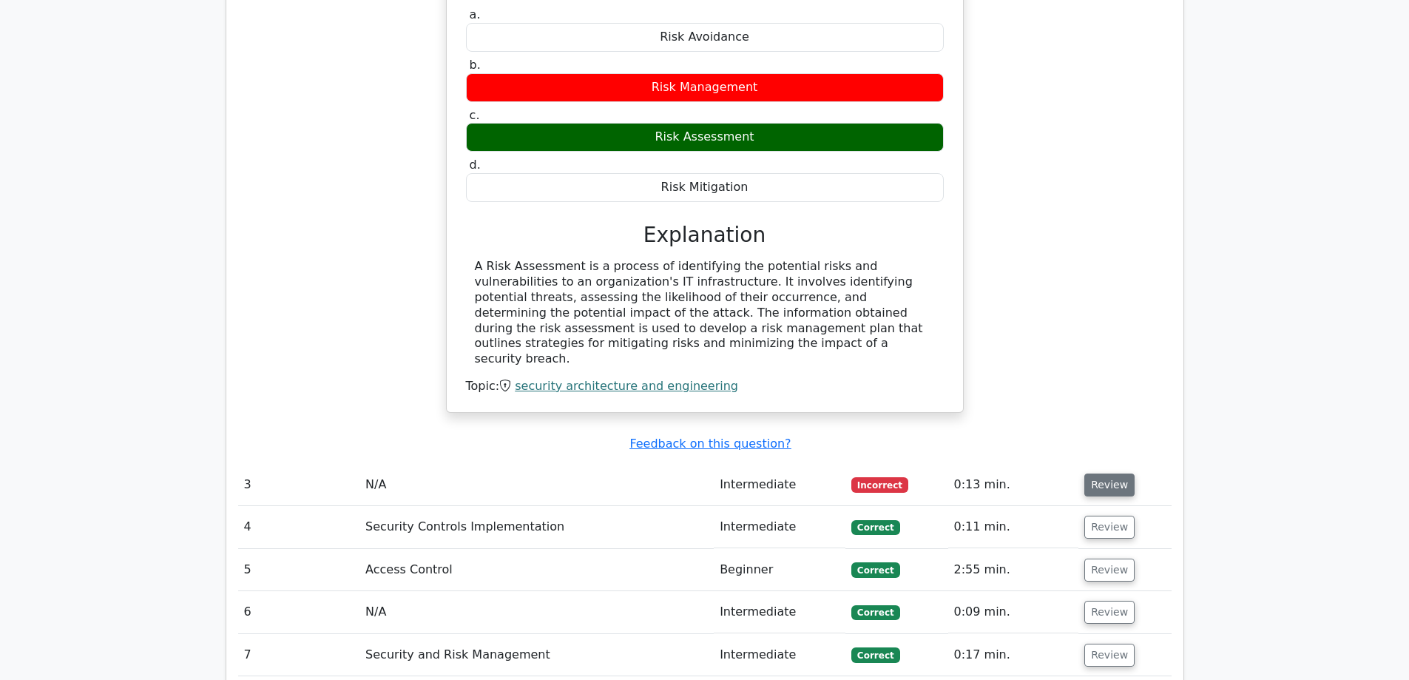
click at [1098, 473] on button "Review" at bounding box center [1109, 484] width 50 height 23
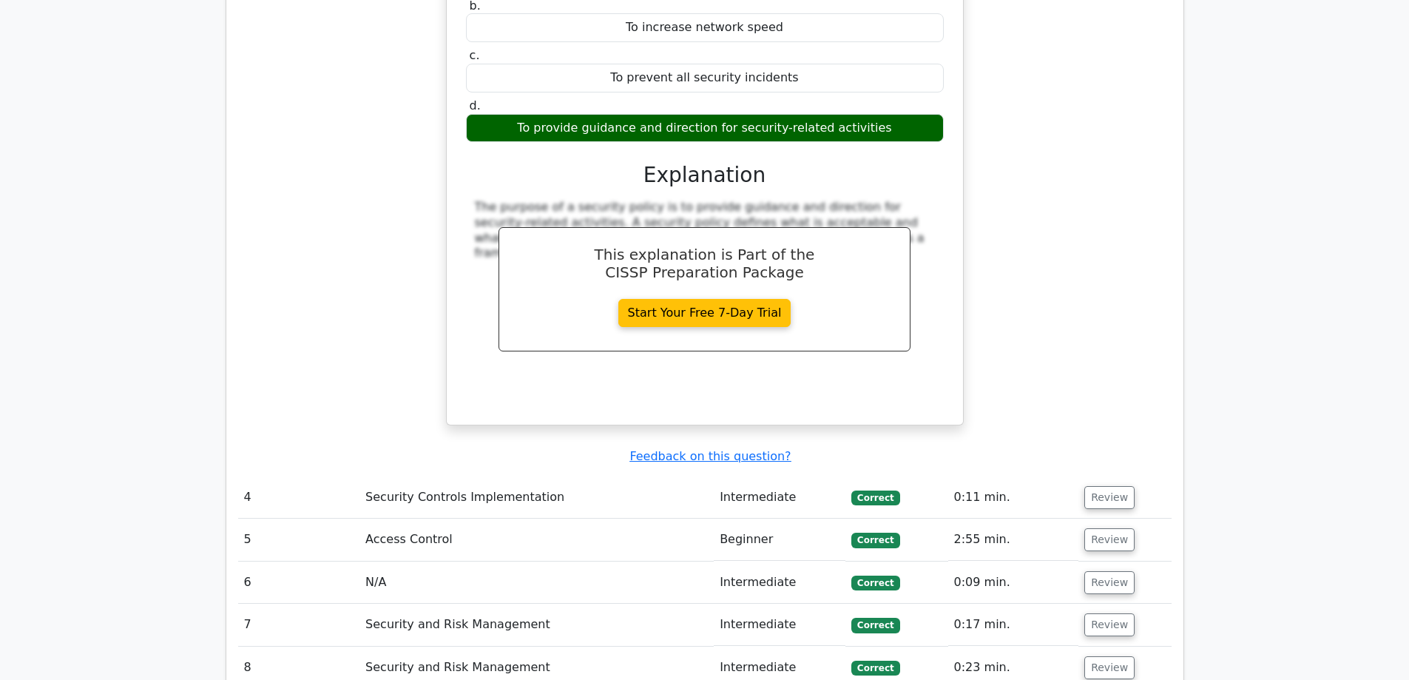
scroll to position [2367, 0]
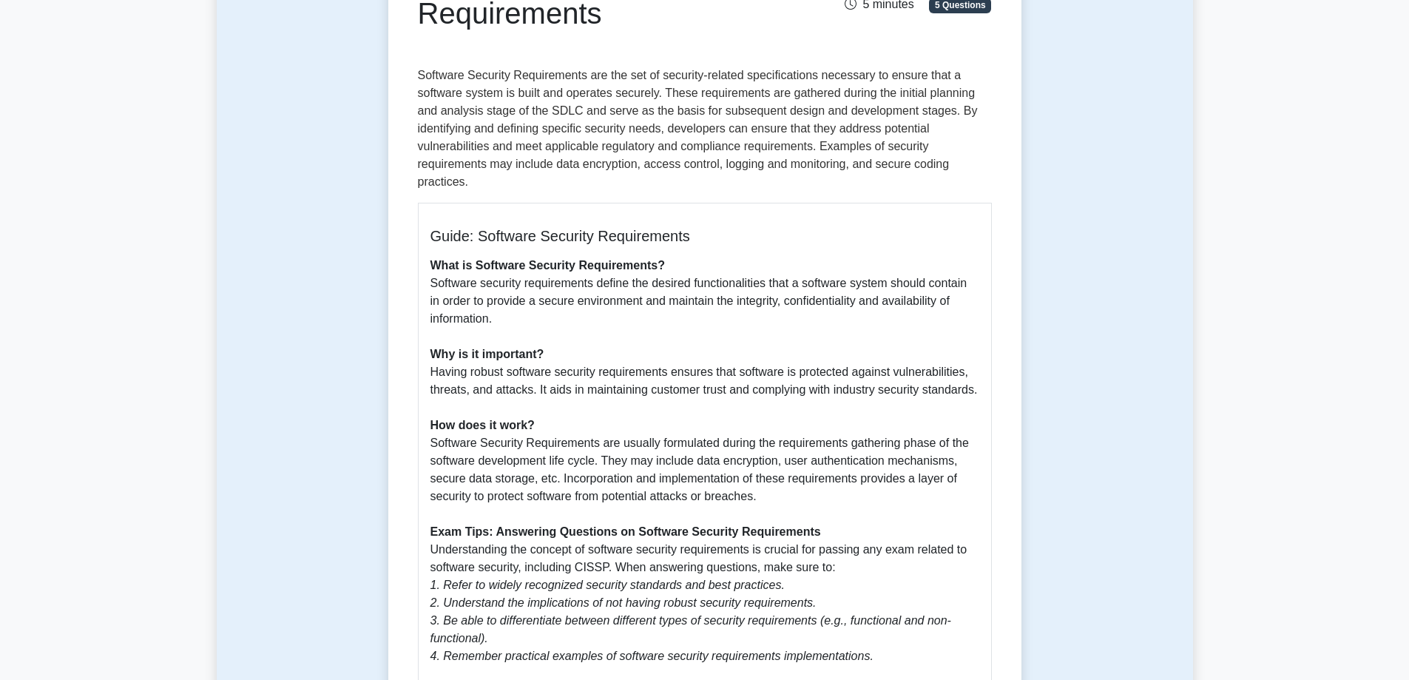
scroll to position [222, 0]
